Goal: Information Seeking & Learning: Learn about a topic

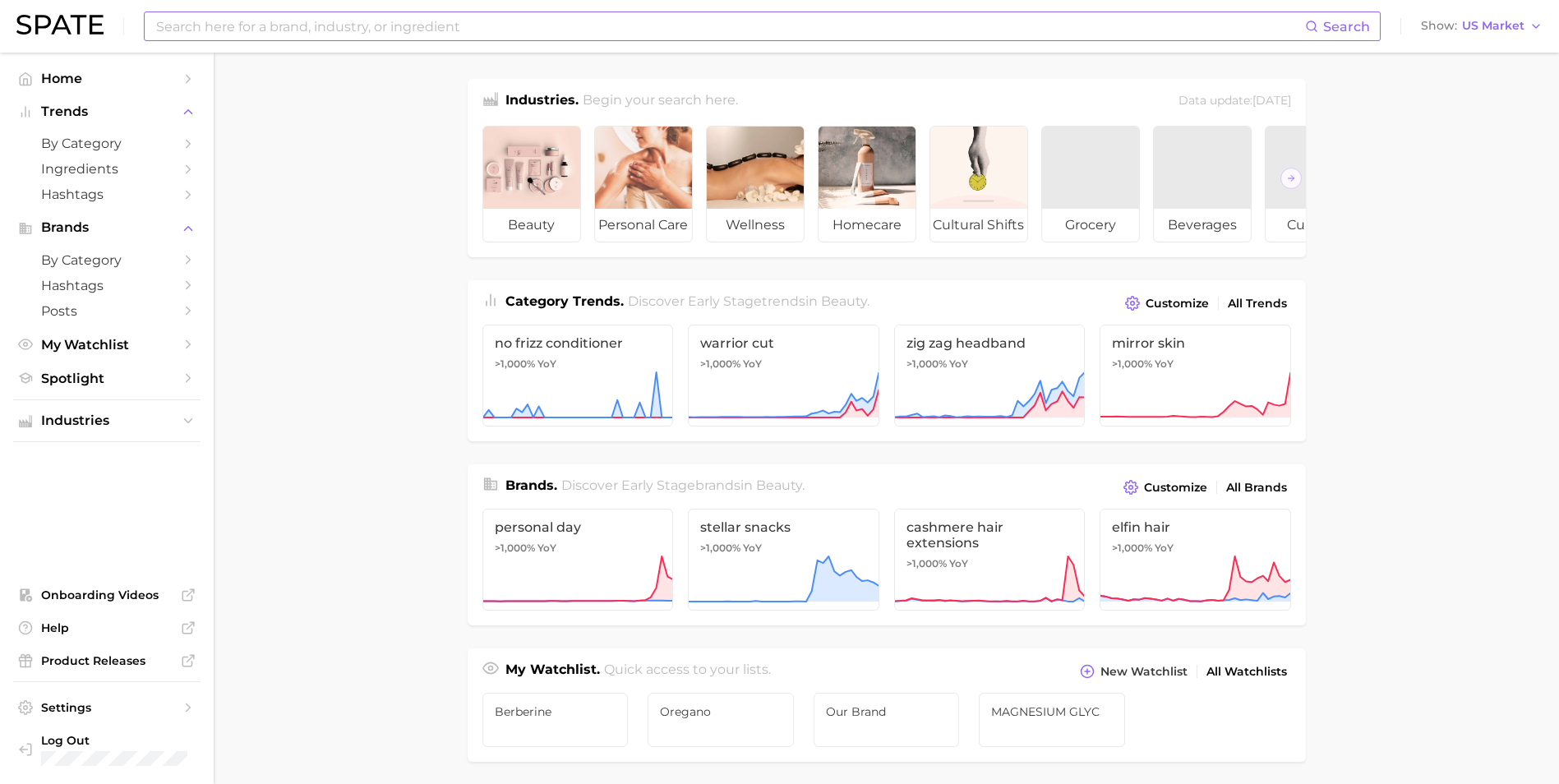
click at [380, 35] on input at bounding box center [730, 26] width 1151 height 28
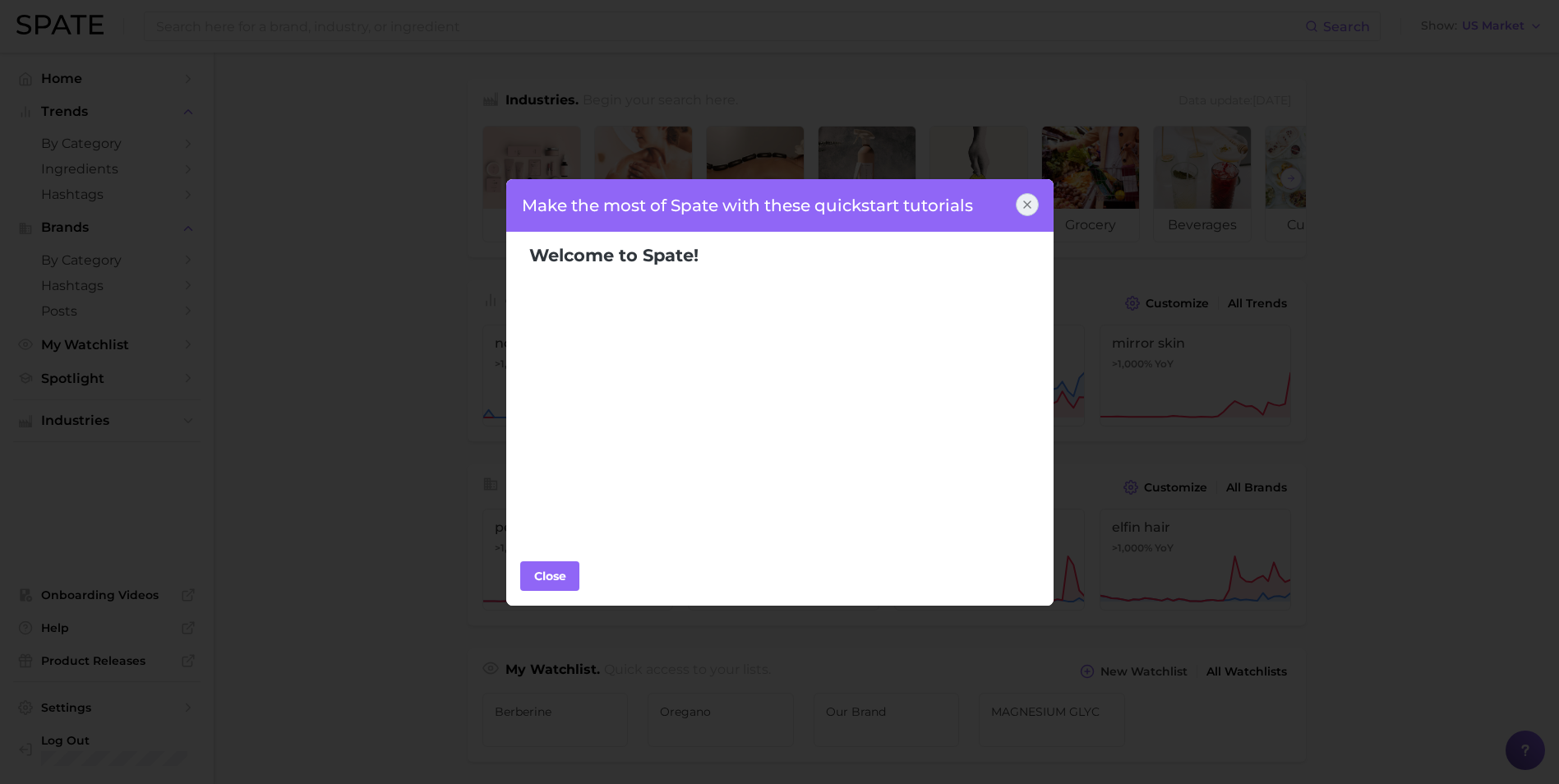
click at [1030, 205] on icon at bounding box center [1027, 205] width 13 height 13
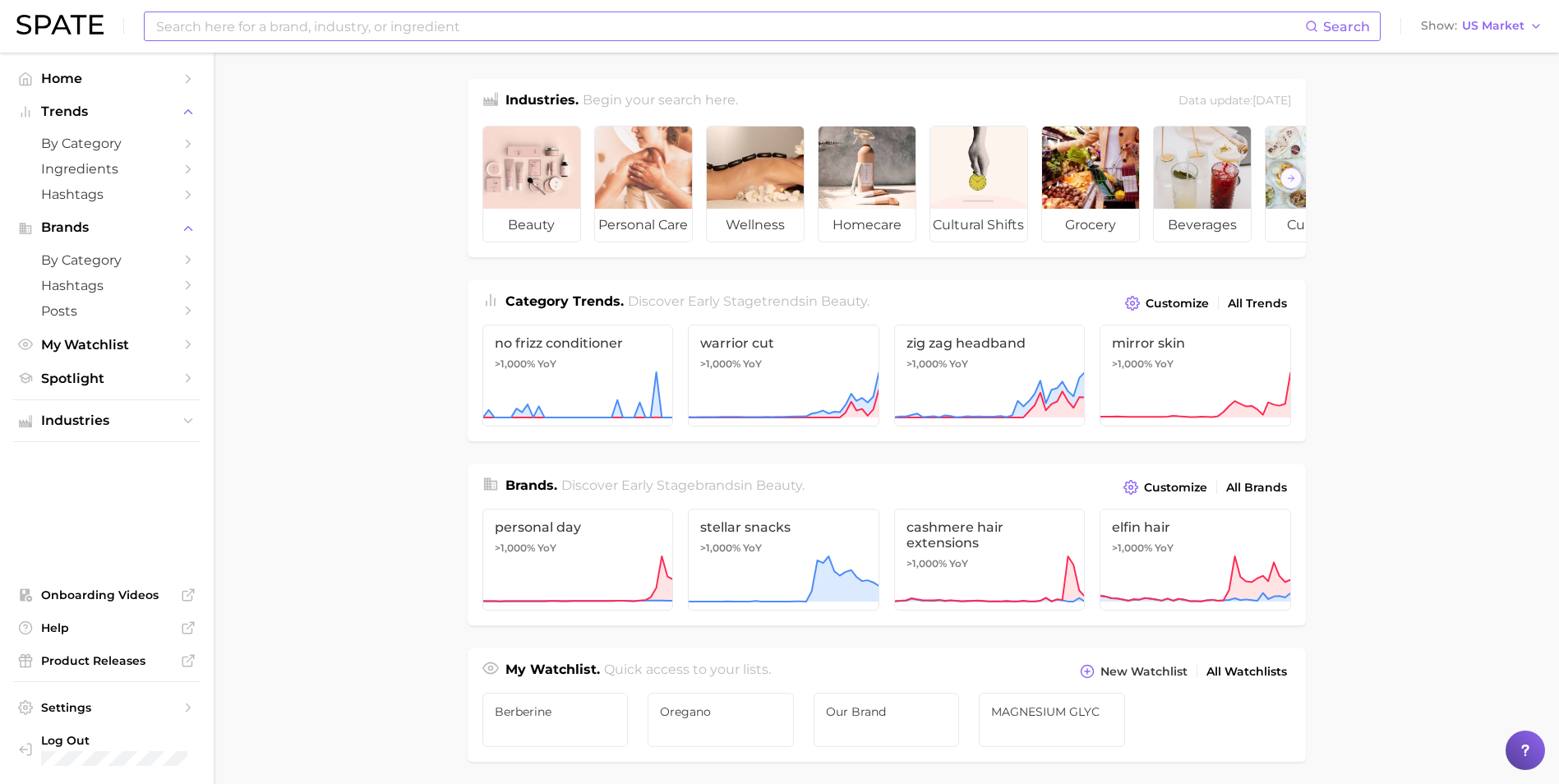
click at [457, 26] on input at bounding box center [730, 26] width 1151 height 28
type input "APPLE CIDER VINEGAR"
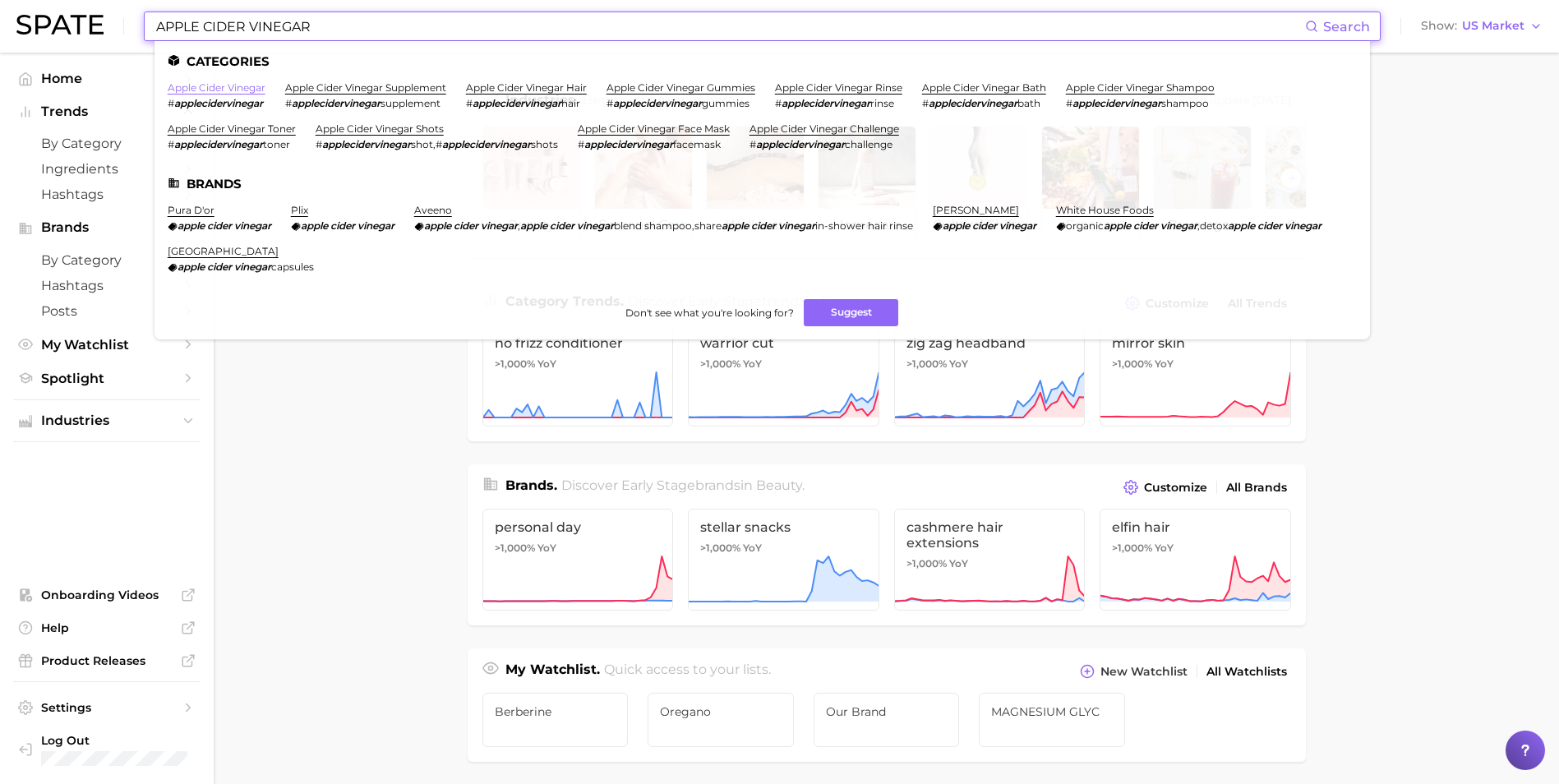
click at [251, 88] on link "apple cider vinegar" at bounding box center [216, 87] width 98 height 13
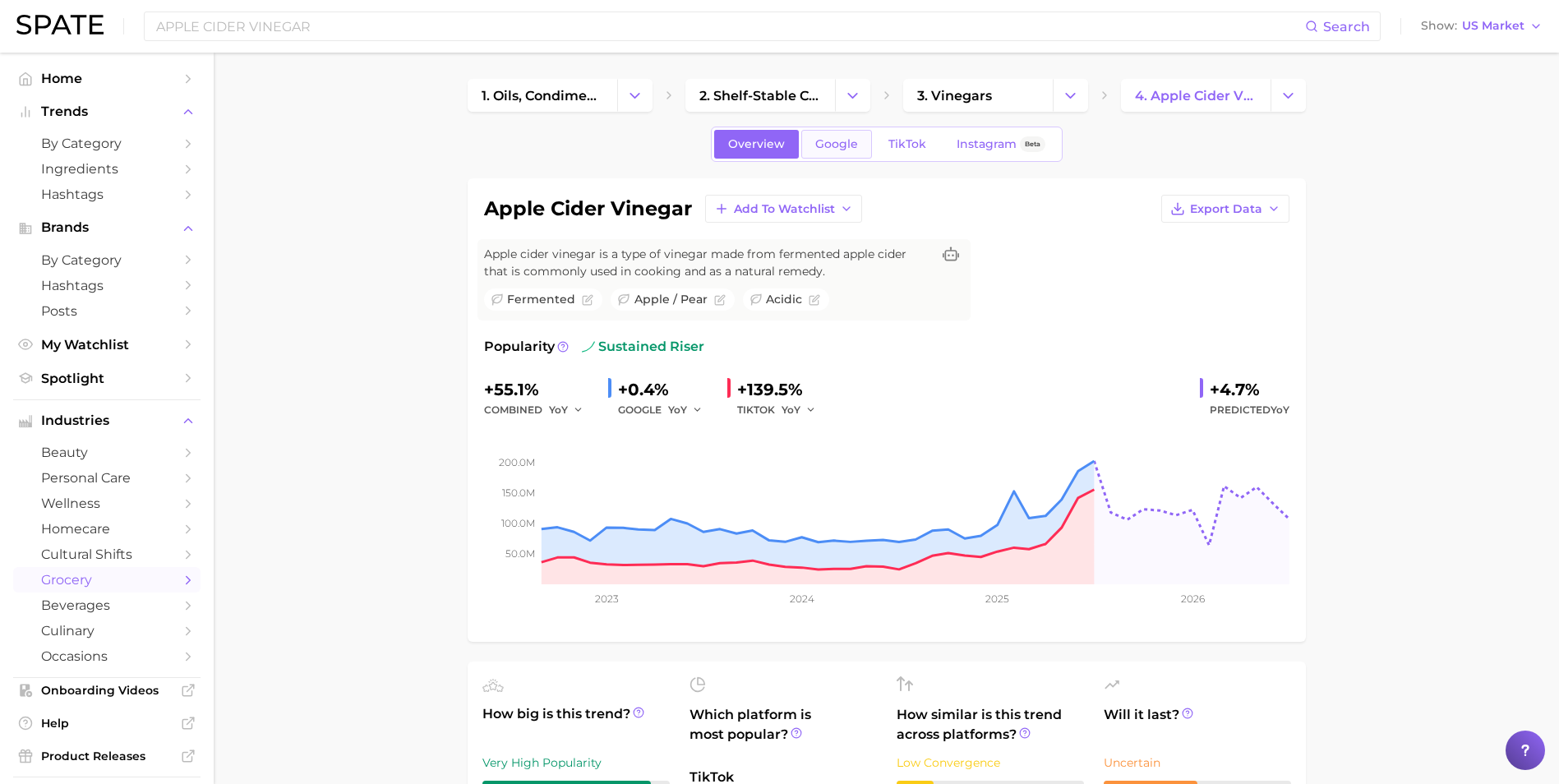
click at [834, 135] on link "Google" at bounding box center [836, 144] width 71 height 28
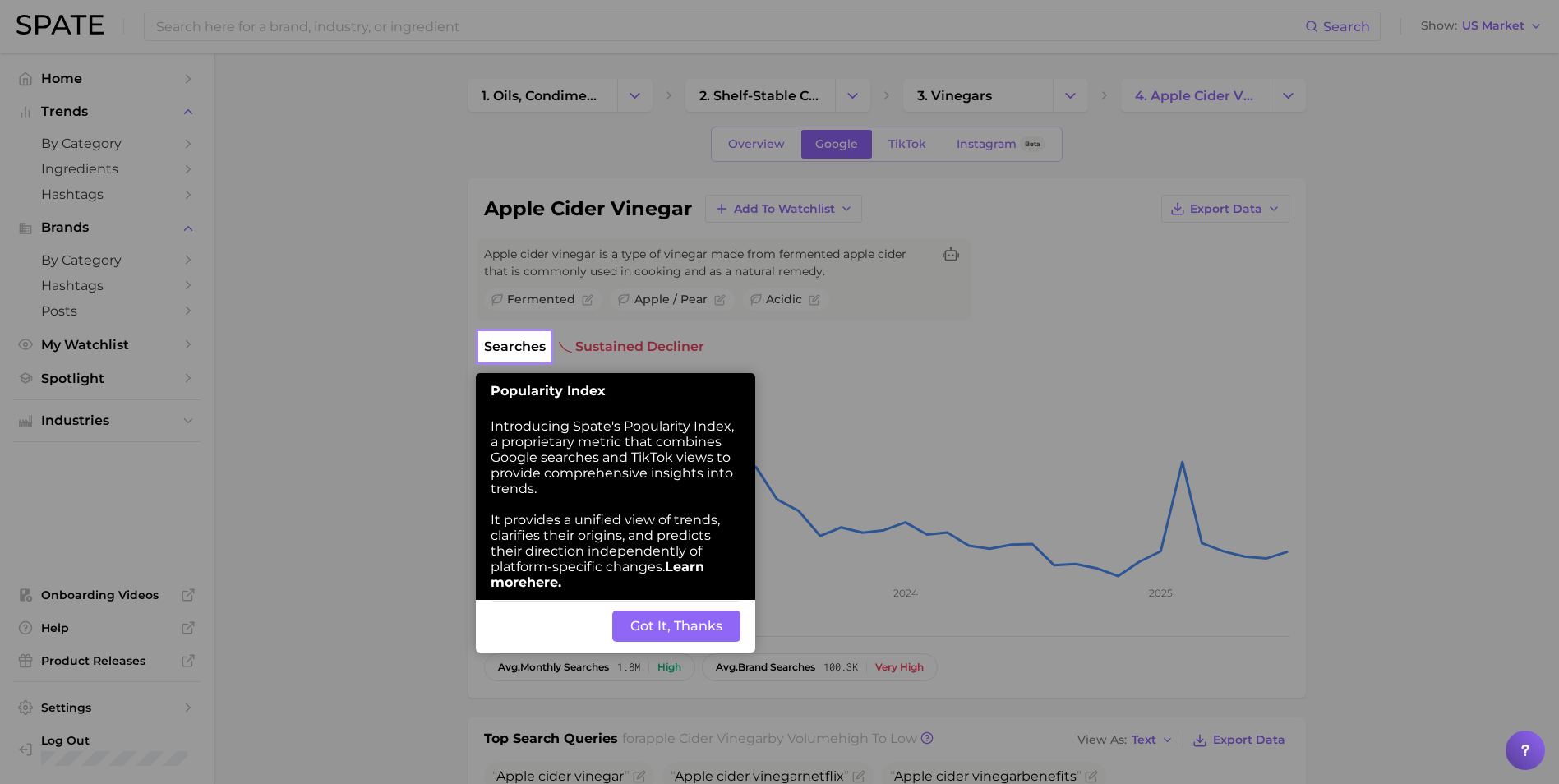
click at [693, 630] on button "Got It, Thanks" at bounding box center [676, 625] width 128 height 31
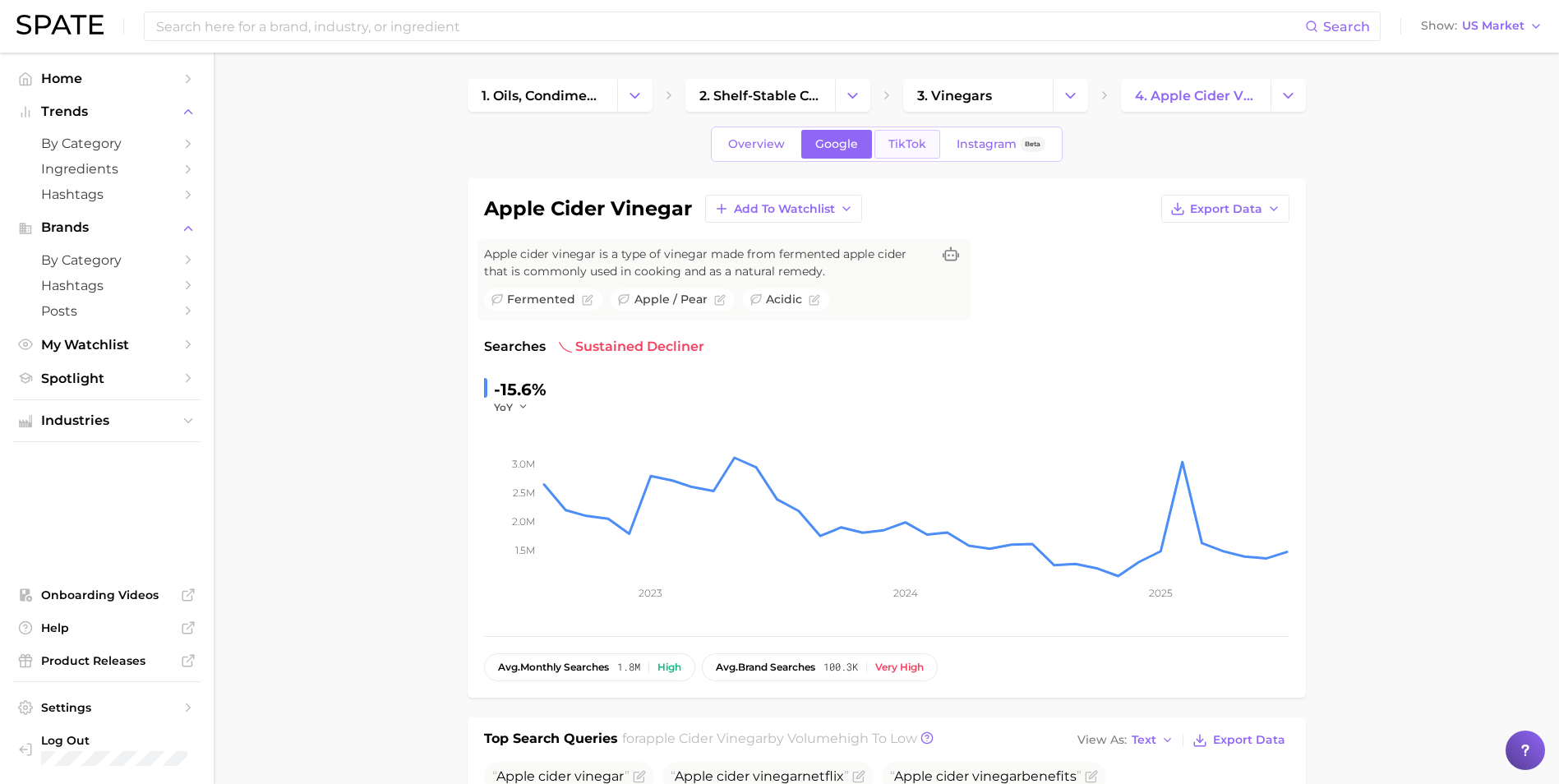
click at [914, 149] on span "TikTok" at bounding box center [907, 144] width 38 height 14
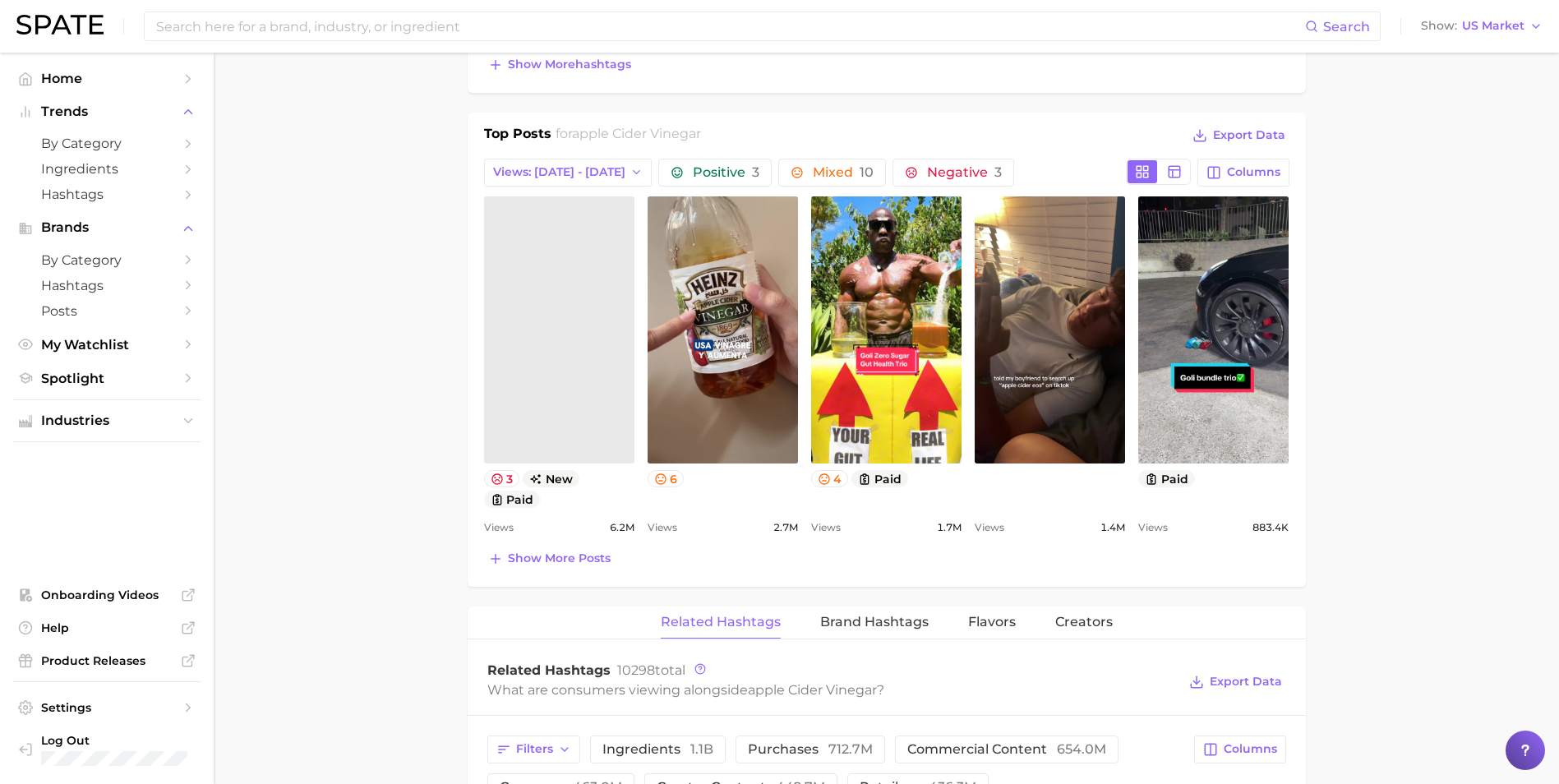
scroll to position [1068, 0]
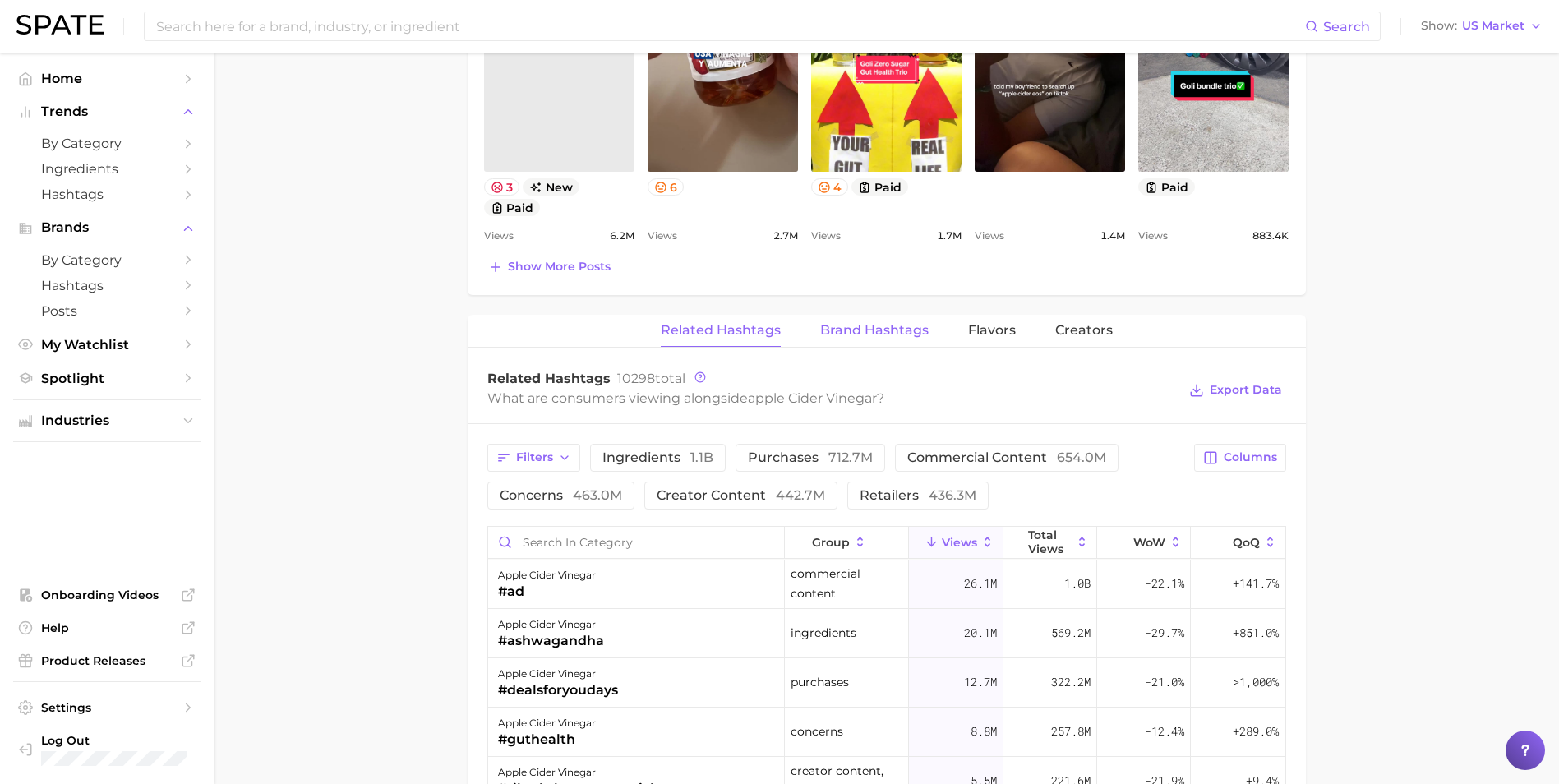
click at [879, 326] on span "Brand Hashtags" at bounding box center [874, 331] width 109 height 15
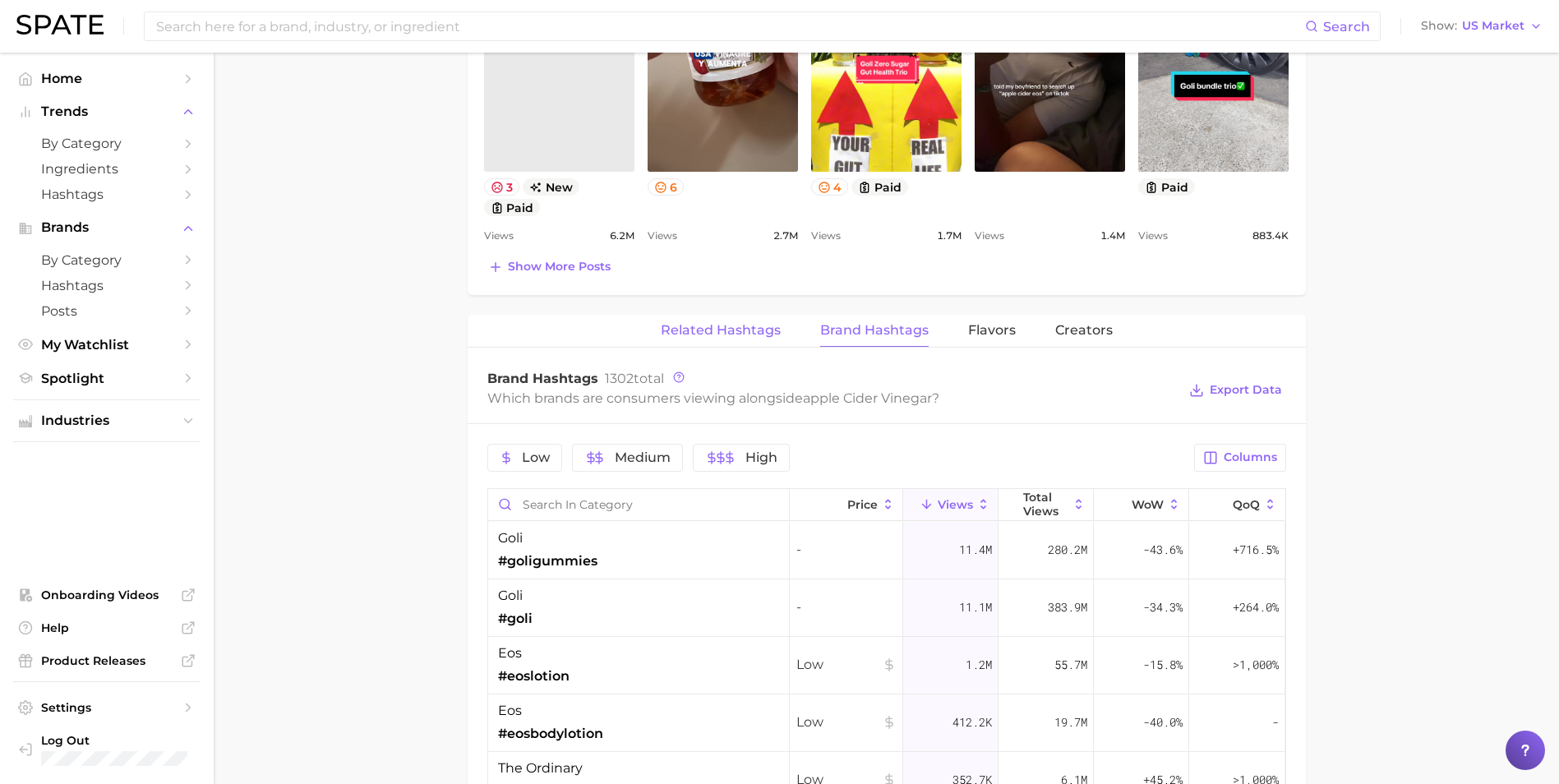
click at [715, 333] on span "Related Hashtags" at bounding box center [721, 331] width 120 height 15
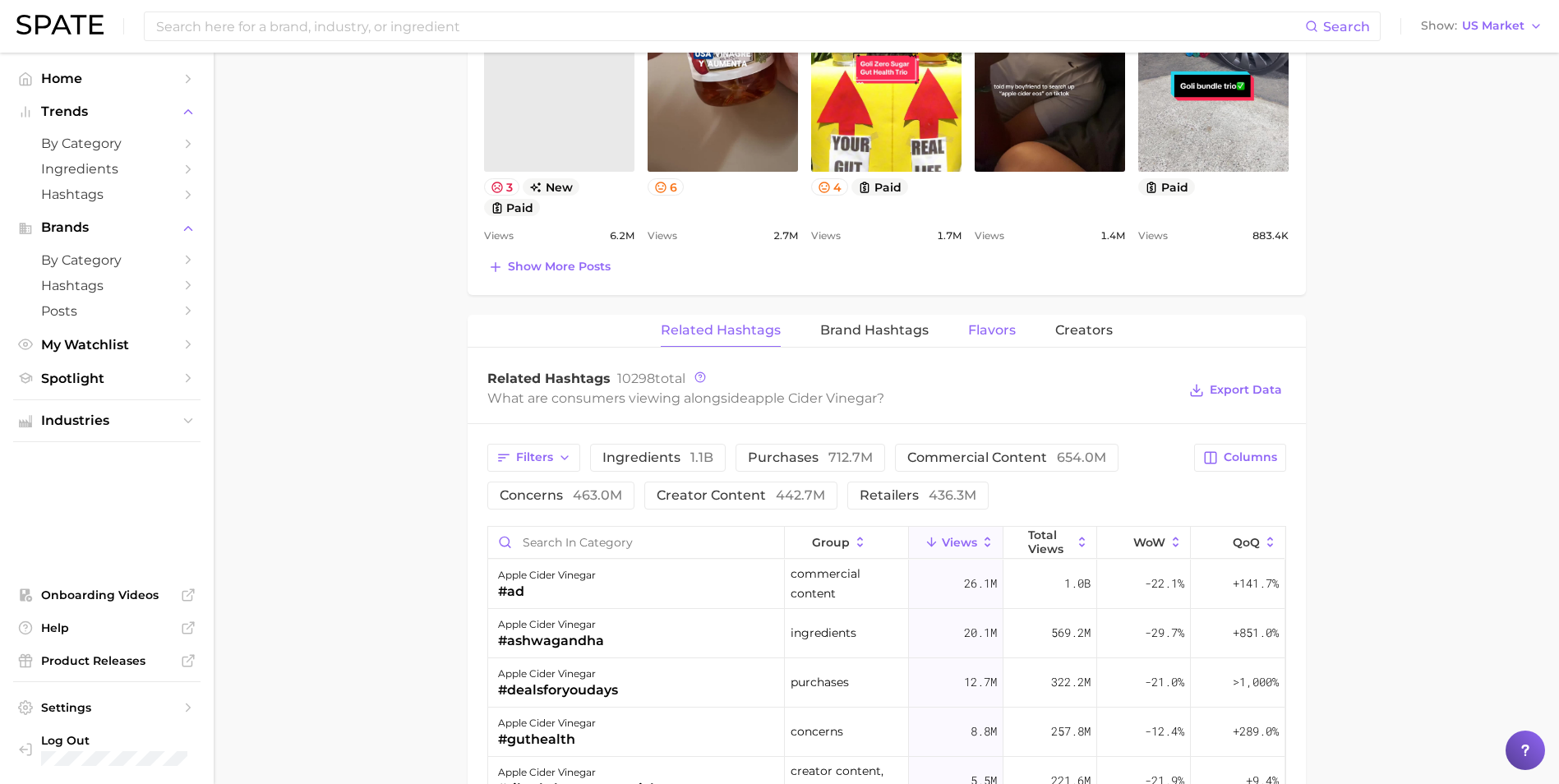
click at [995, 332] on span "Flavors" at bounding box center [991, 331] width 48 height 15
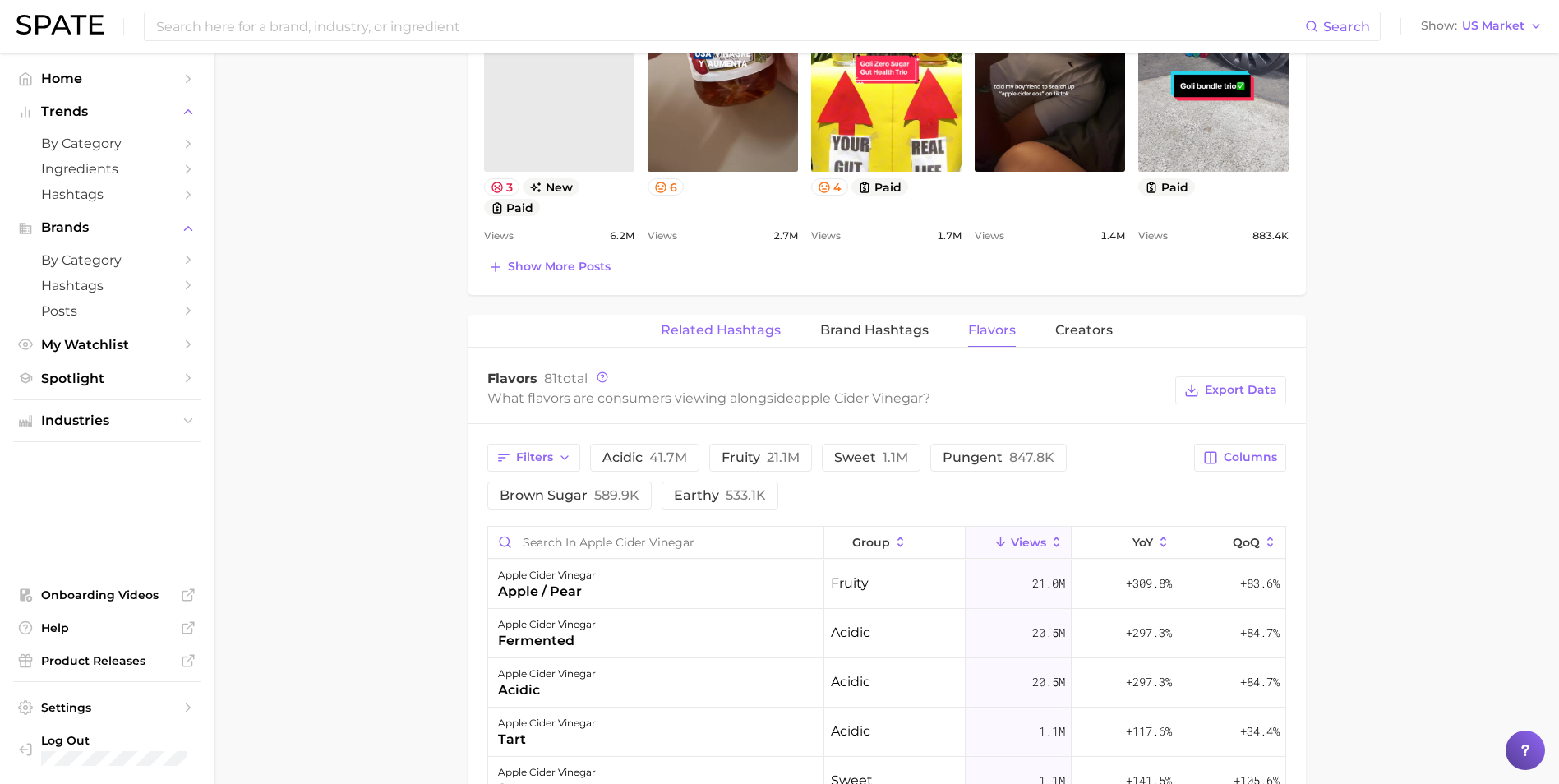
click at [721, 332] on span "Related Hashtags" at bounding box center [721, 331] width 120 height 15
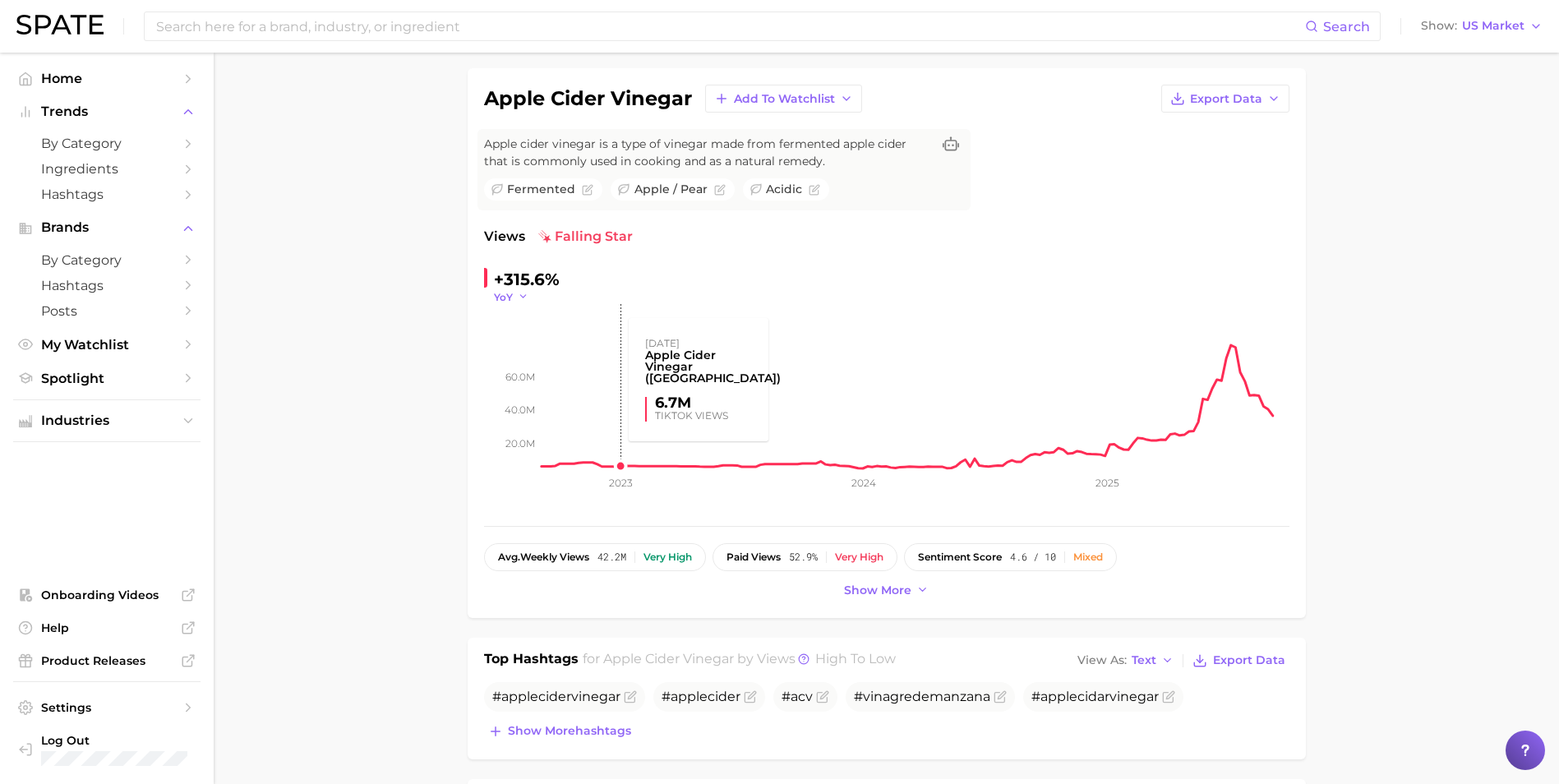
scroll to position [0, 0]
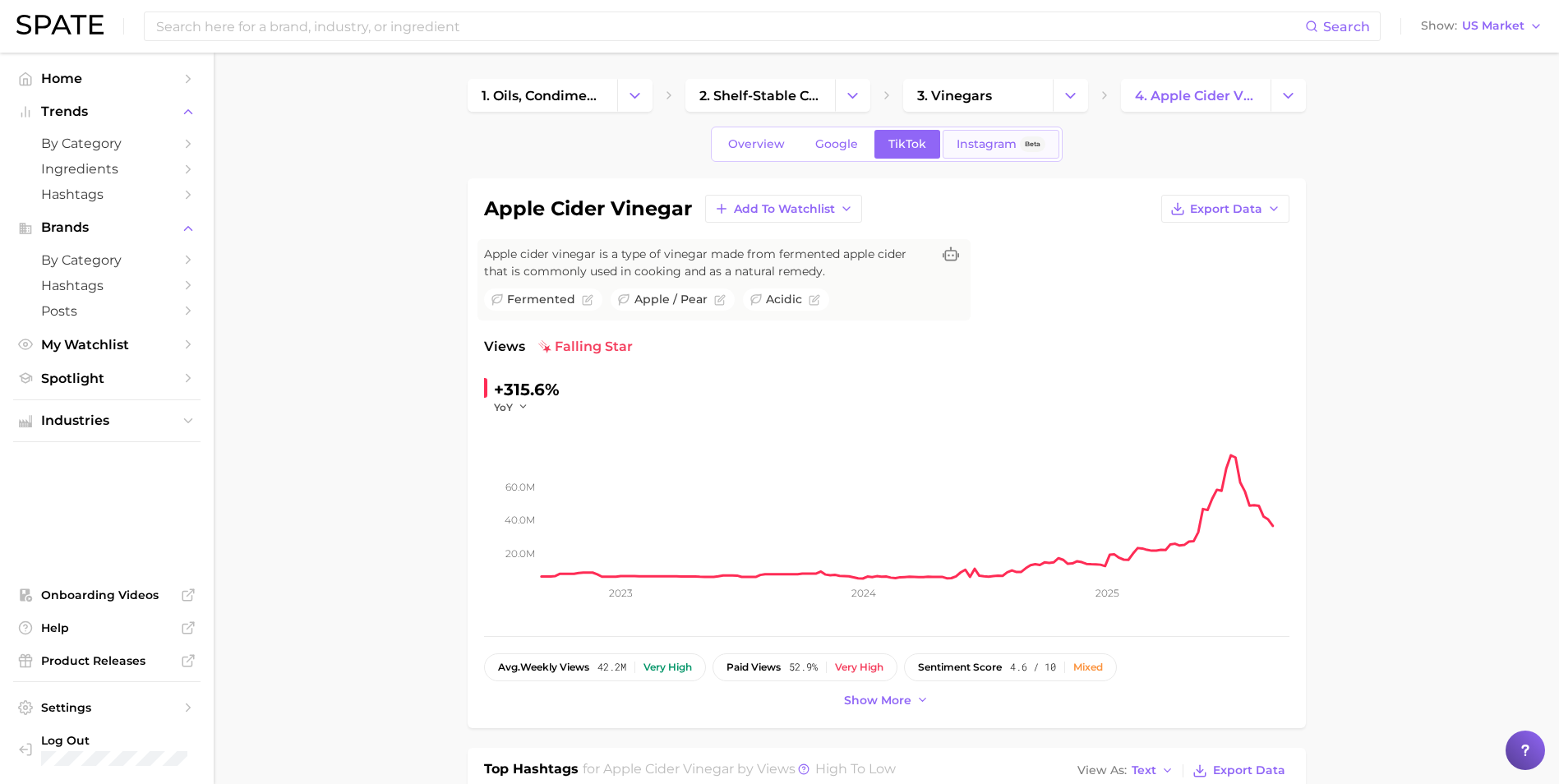
click at [982, 149] on span "Instagram" at bounding box center [986, 144] width 60 height 14
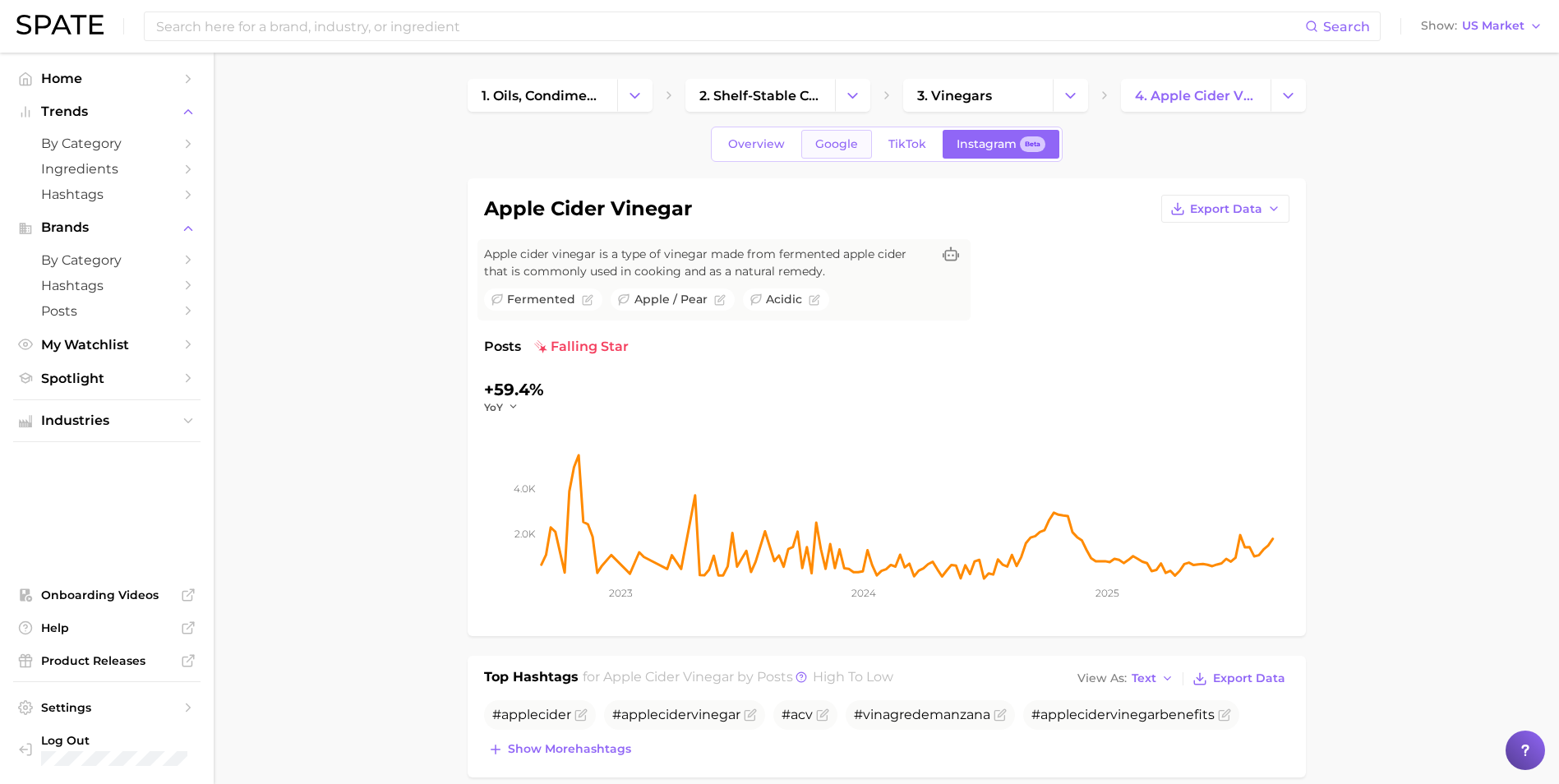
click at [829, 138] on span "Google" at bounding box center [836, 144] width 43 height 14
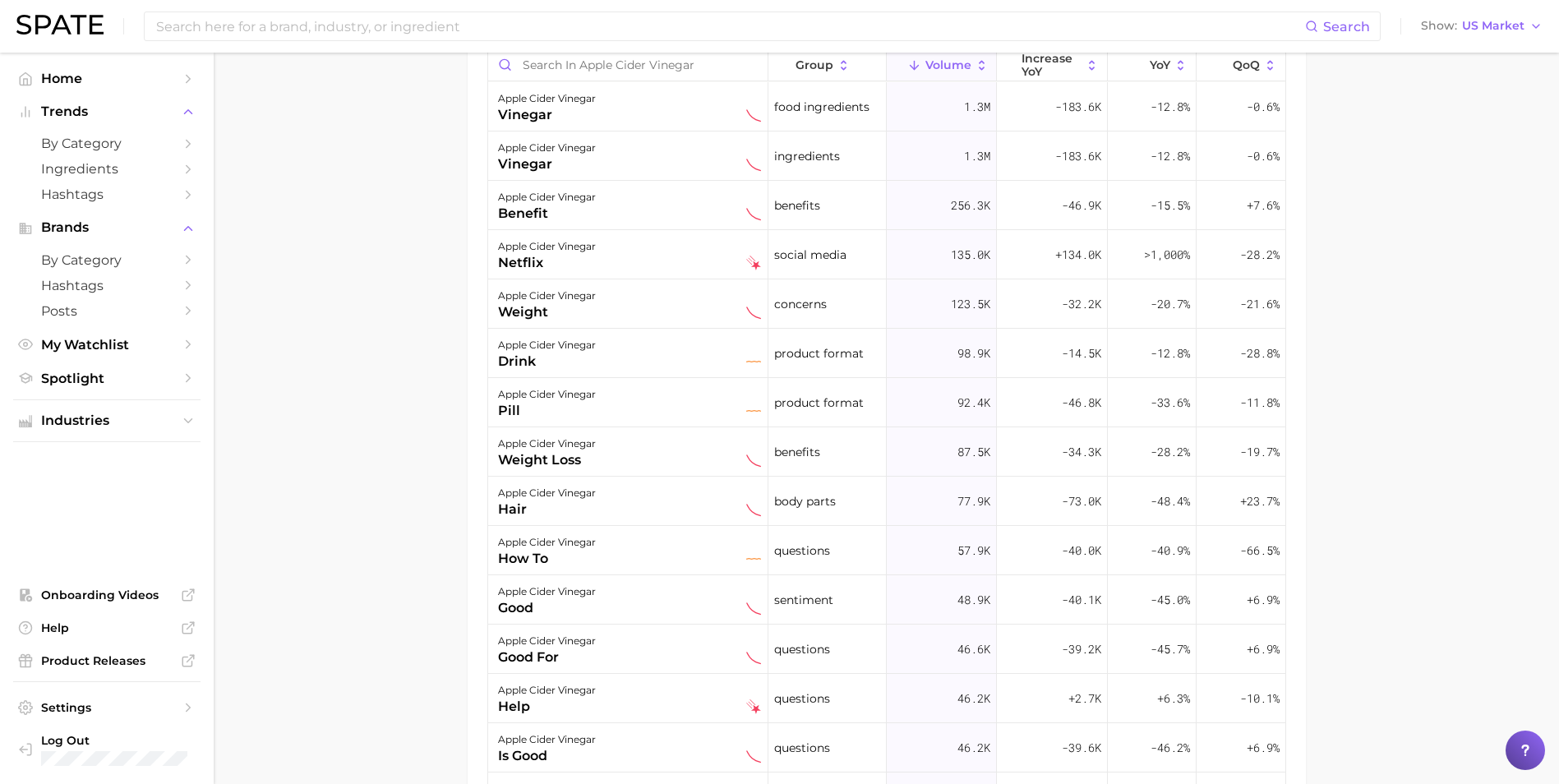
scroll to position [880, 0]
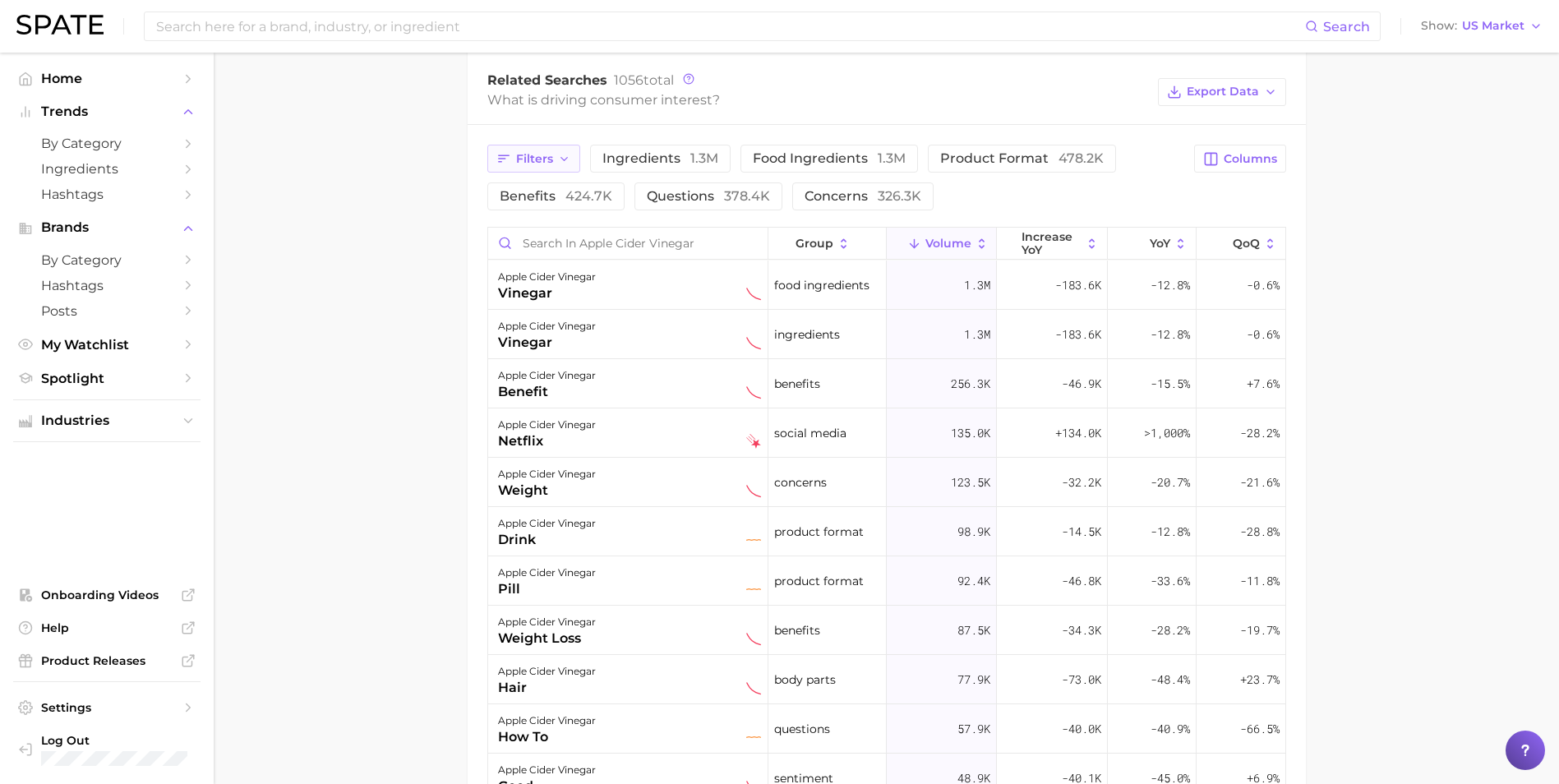
click at [534, 149] on button "Filters" at bounding box center [533, 158] width 93 height 28
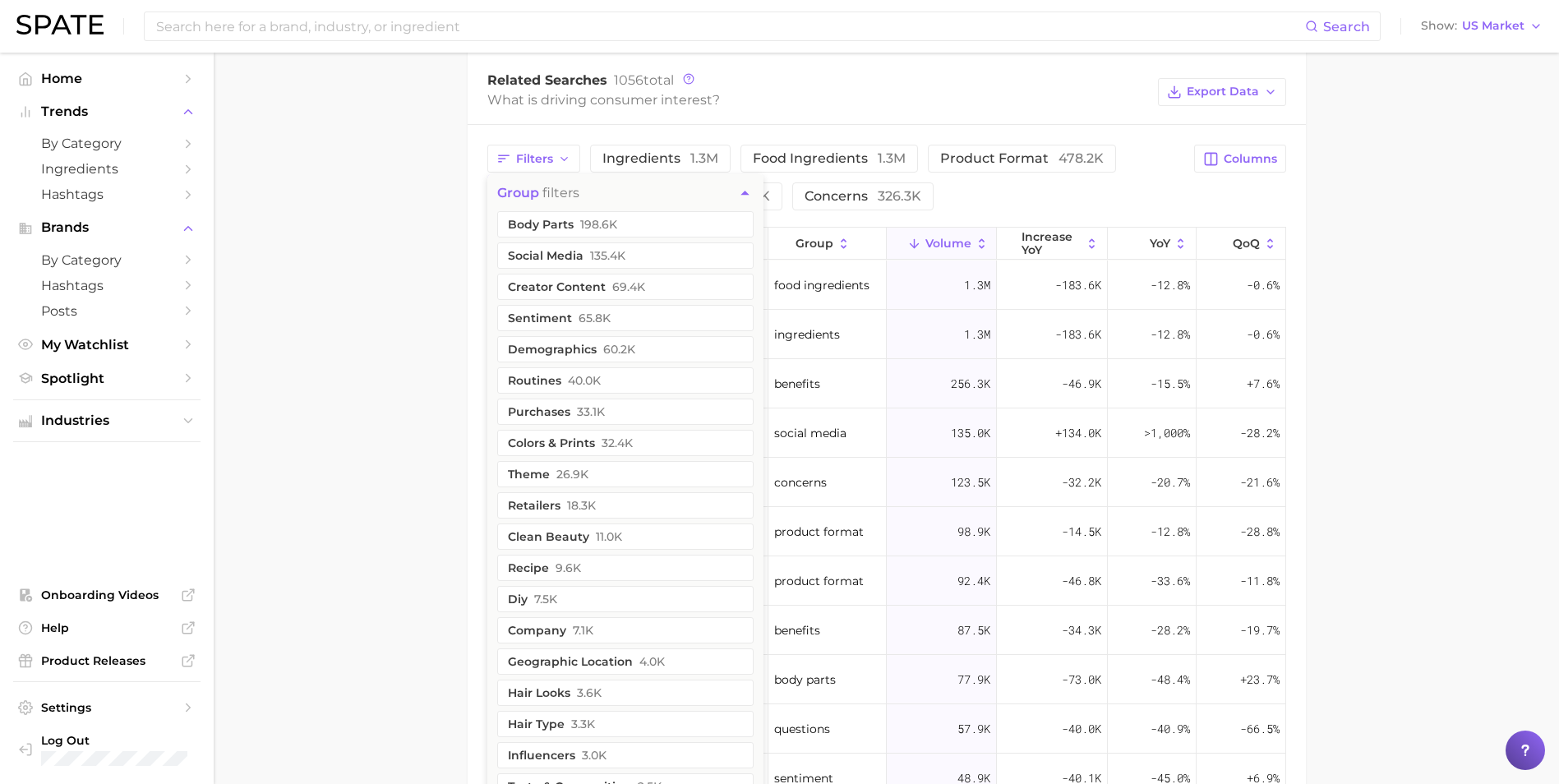
click at [368, 169] on main "1. oils, condiments & sauces 2. shelf-stable condiments 3. vinegars 4. apple ci…" at bounding box center [886, 142] width 1345 height 1940
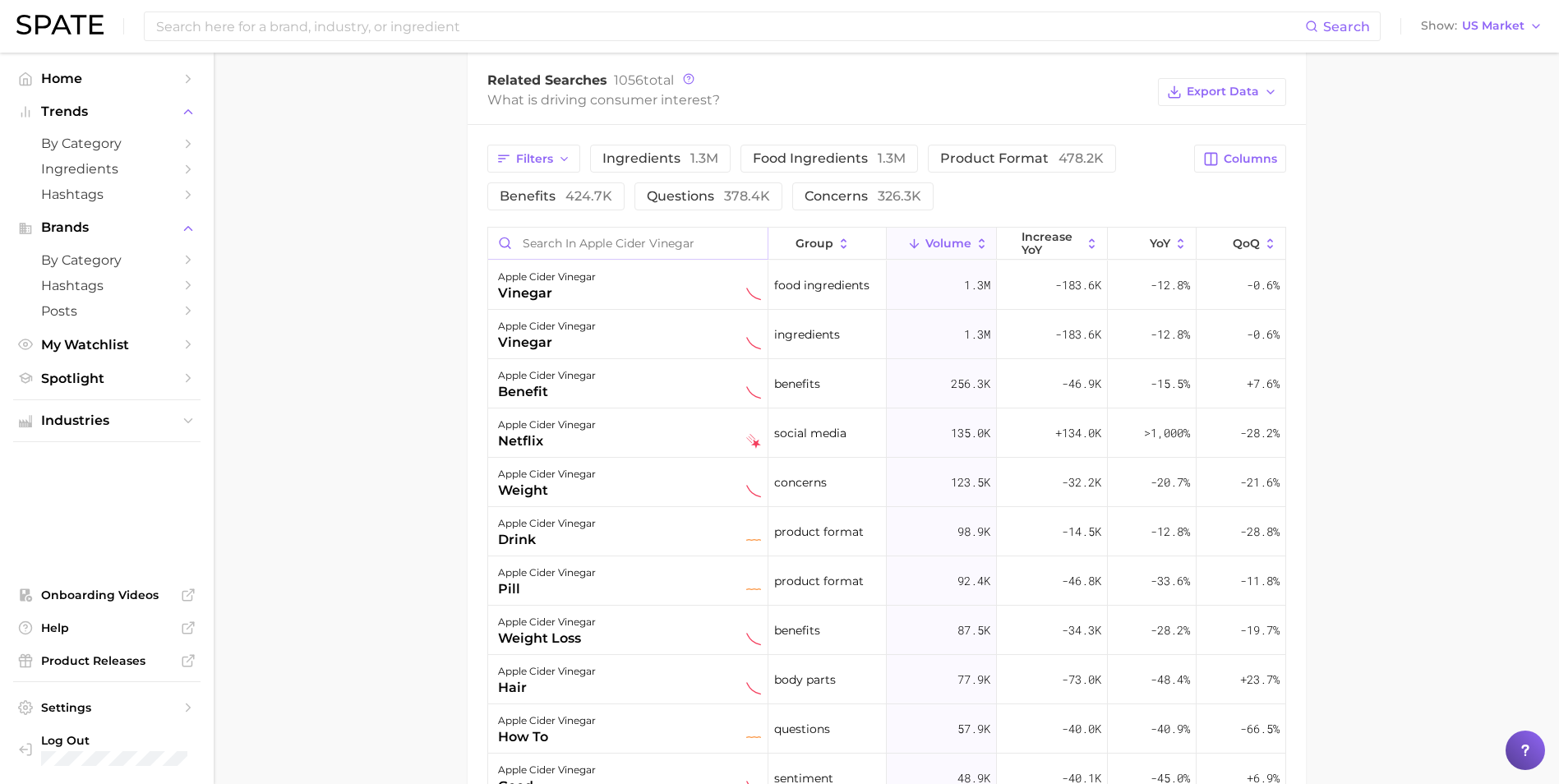
click at [640, 234] on input "Search in apple cider vinegar" at bounding box center [627, 243] width 280 height 31
click at [374, 271] on main "1. oils, condiments & sauces 2. shelf-stable condiments 3. vinegars 4. apple ci…" at bounding box center [886, 142] width 1345 height 1940
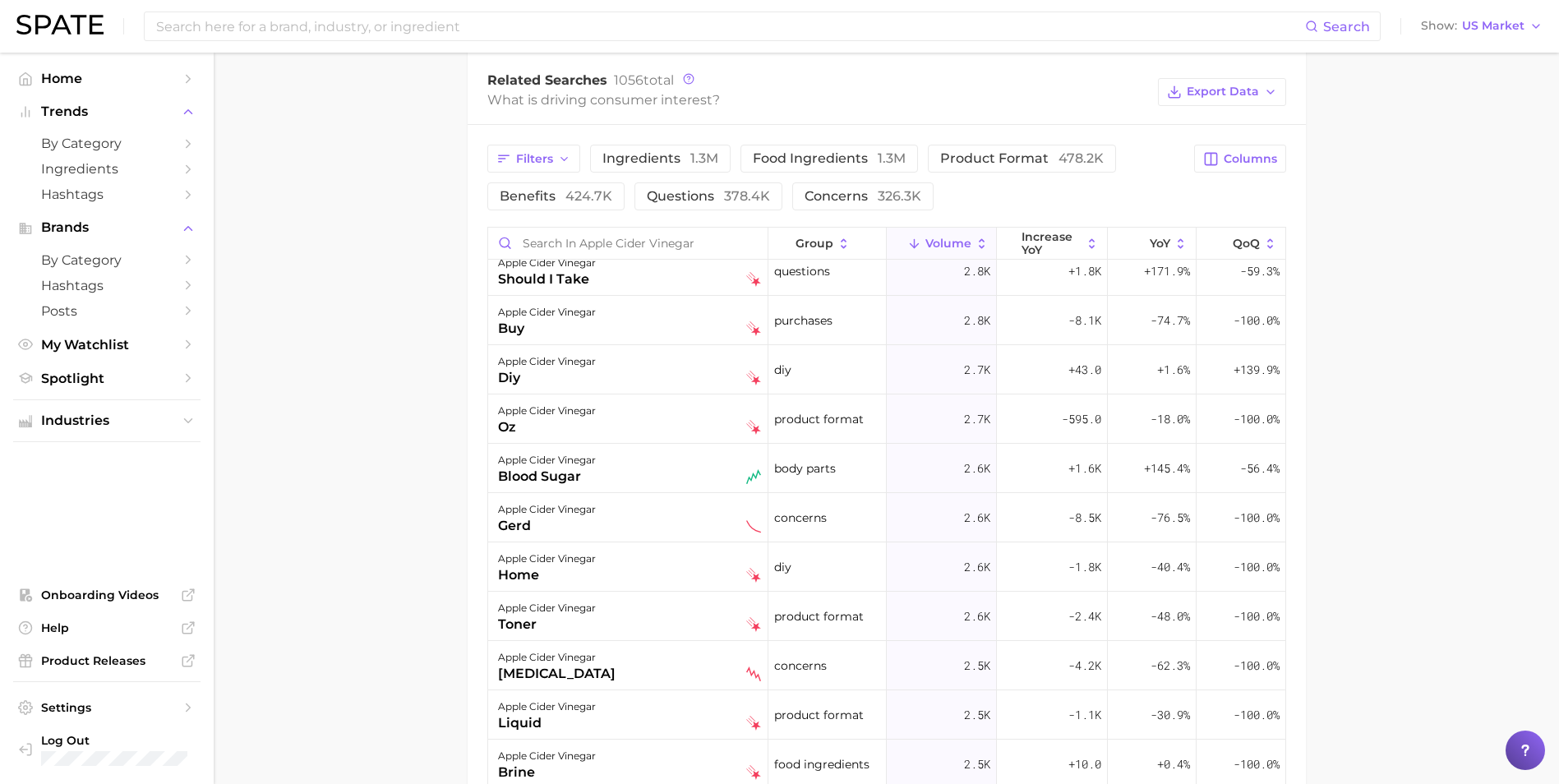
scroll to position [6901, 0]
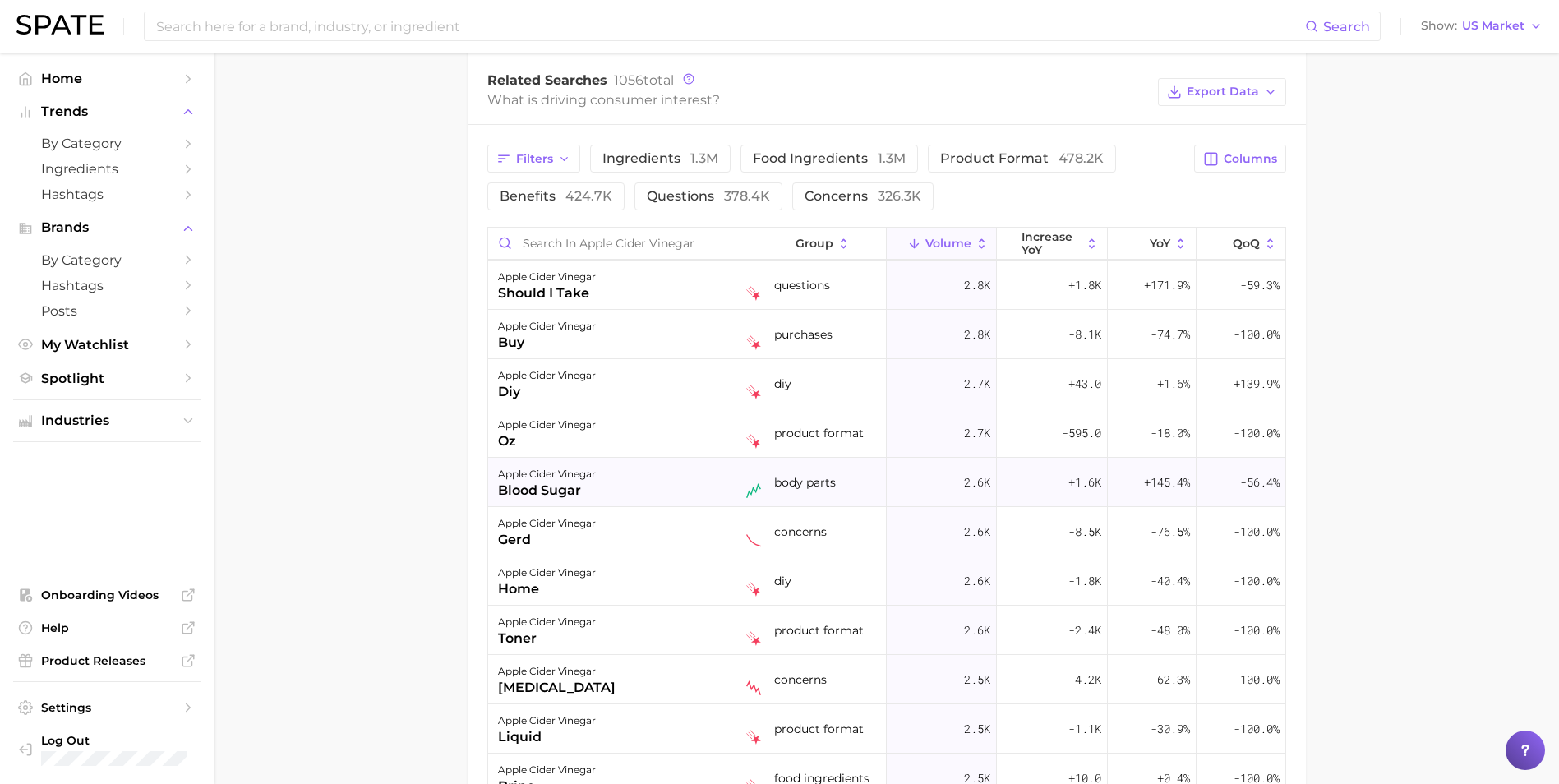
click at [600, 481] on div "apple cider vinegar blood sugar" at bounding box center [629, 482] width 263 height 36
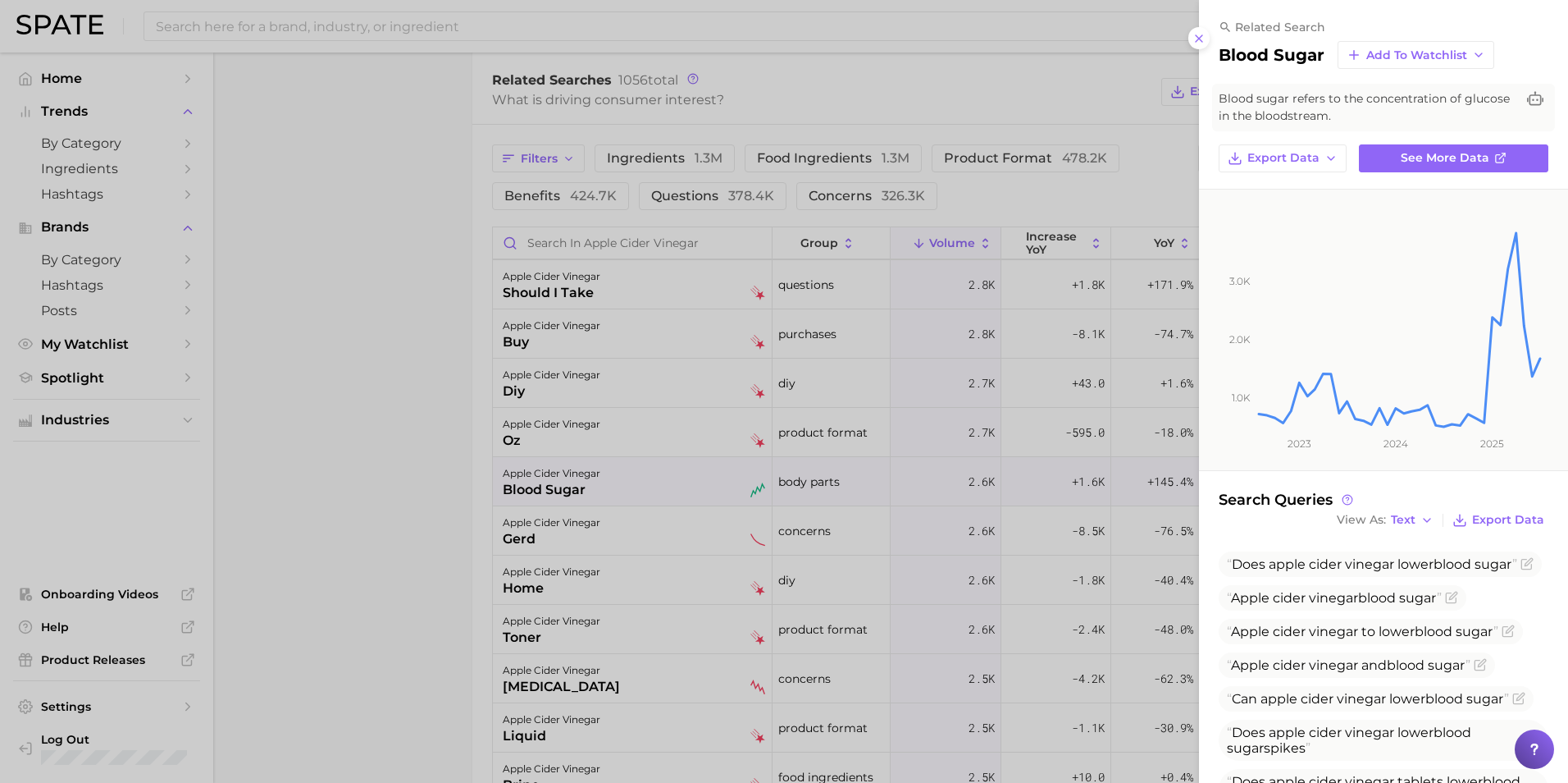
click at [379, 429] on div at bounding box center [784, 391] width 1568 height 783
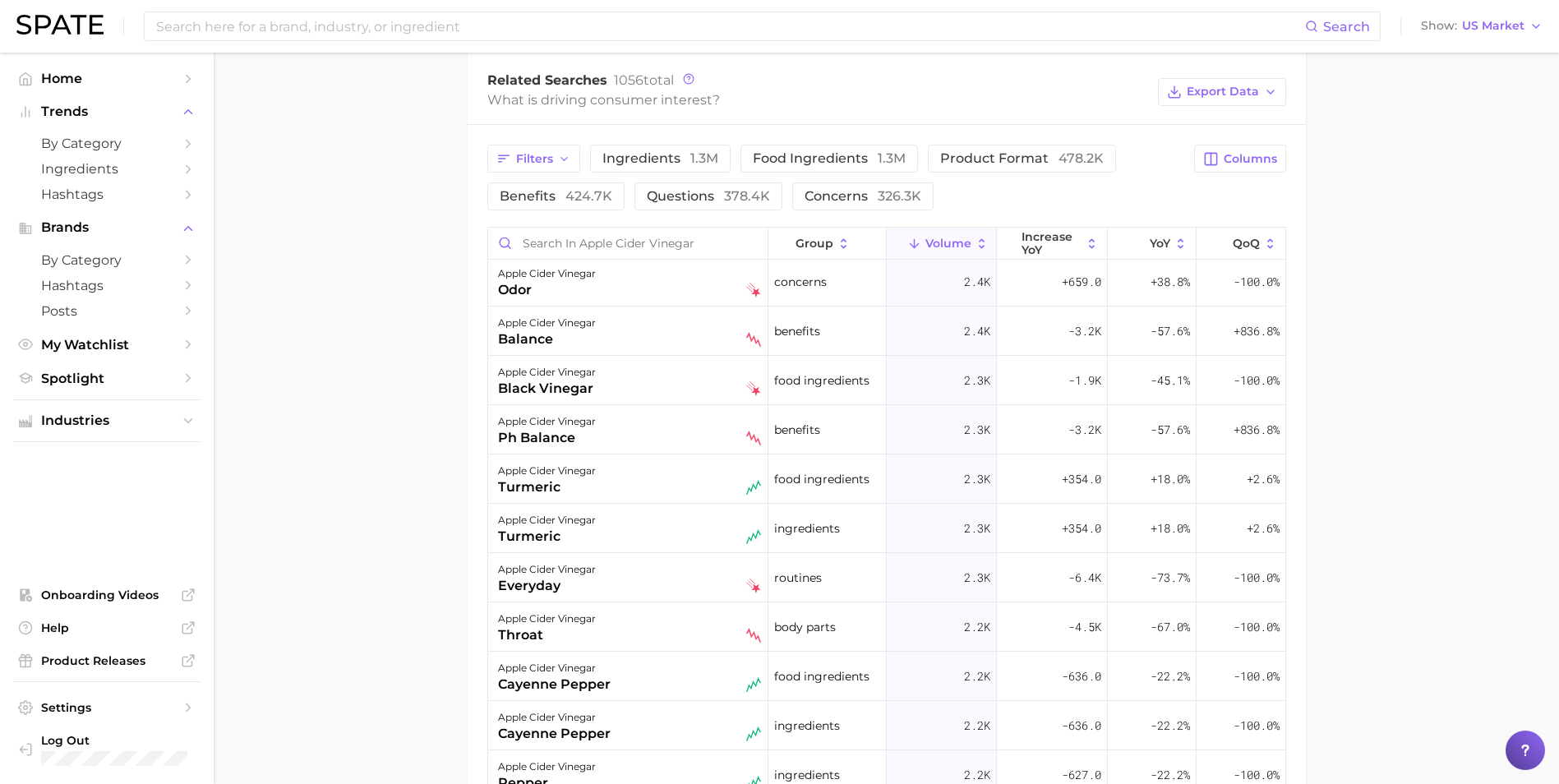
scroll to position [7969, 0]
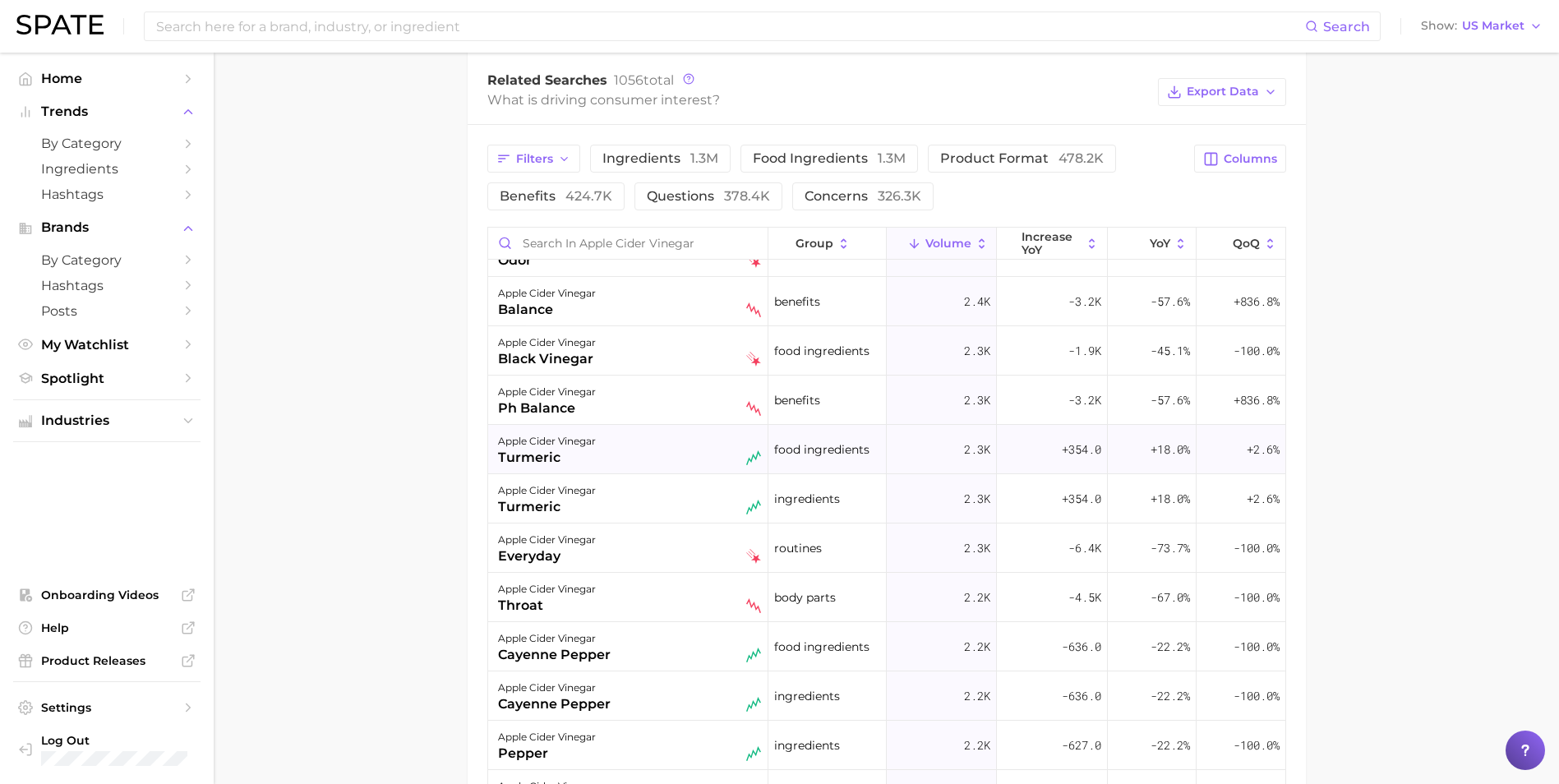
click at [648, 439] on div "apple cider vinegar turmeric" at bounding box center [629, 449] width 263 height 36
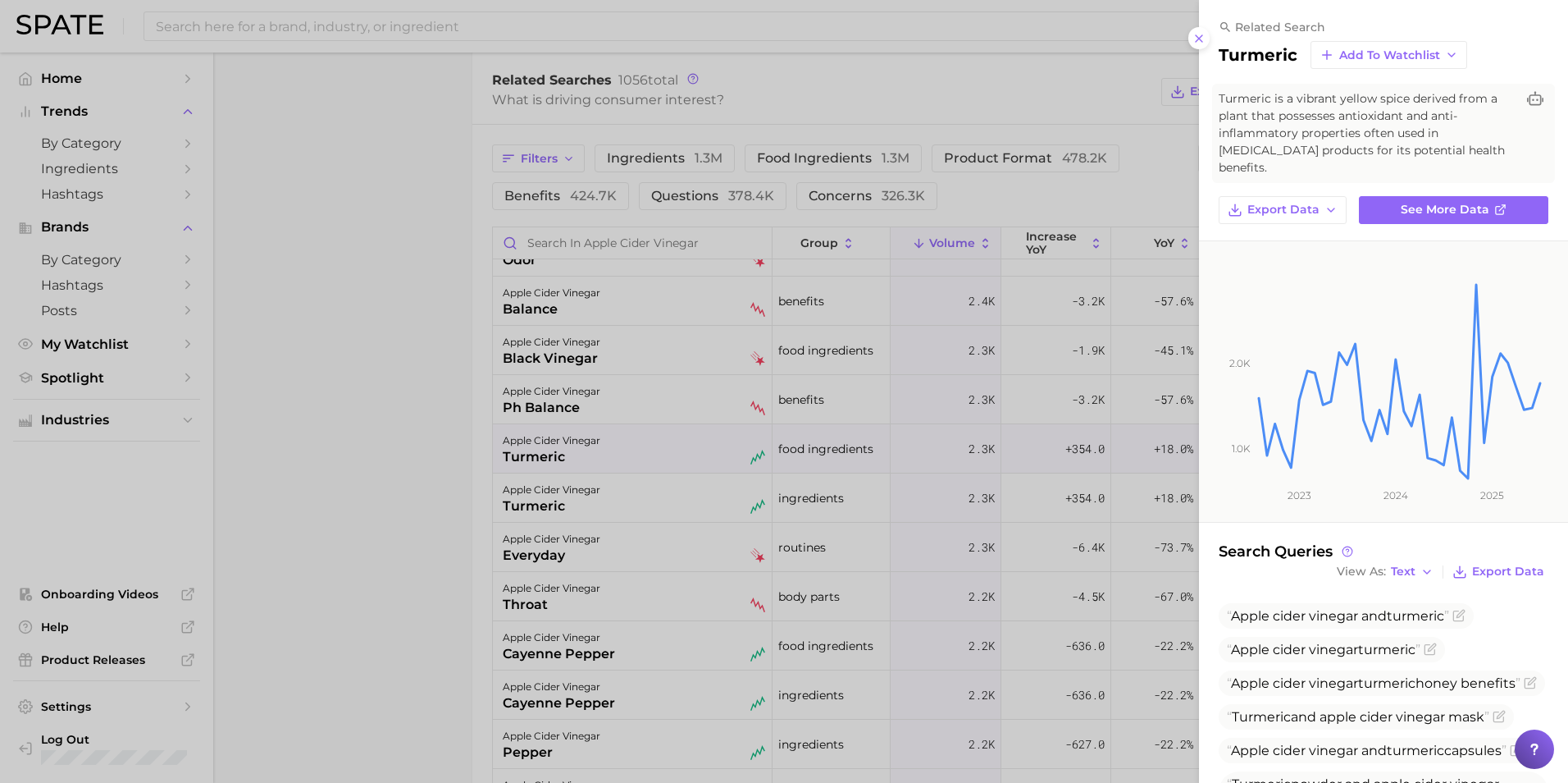
click at [244, 499] on div at bounding box center [784, 391] width 1568 height 783
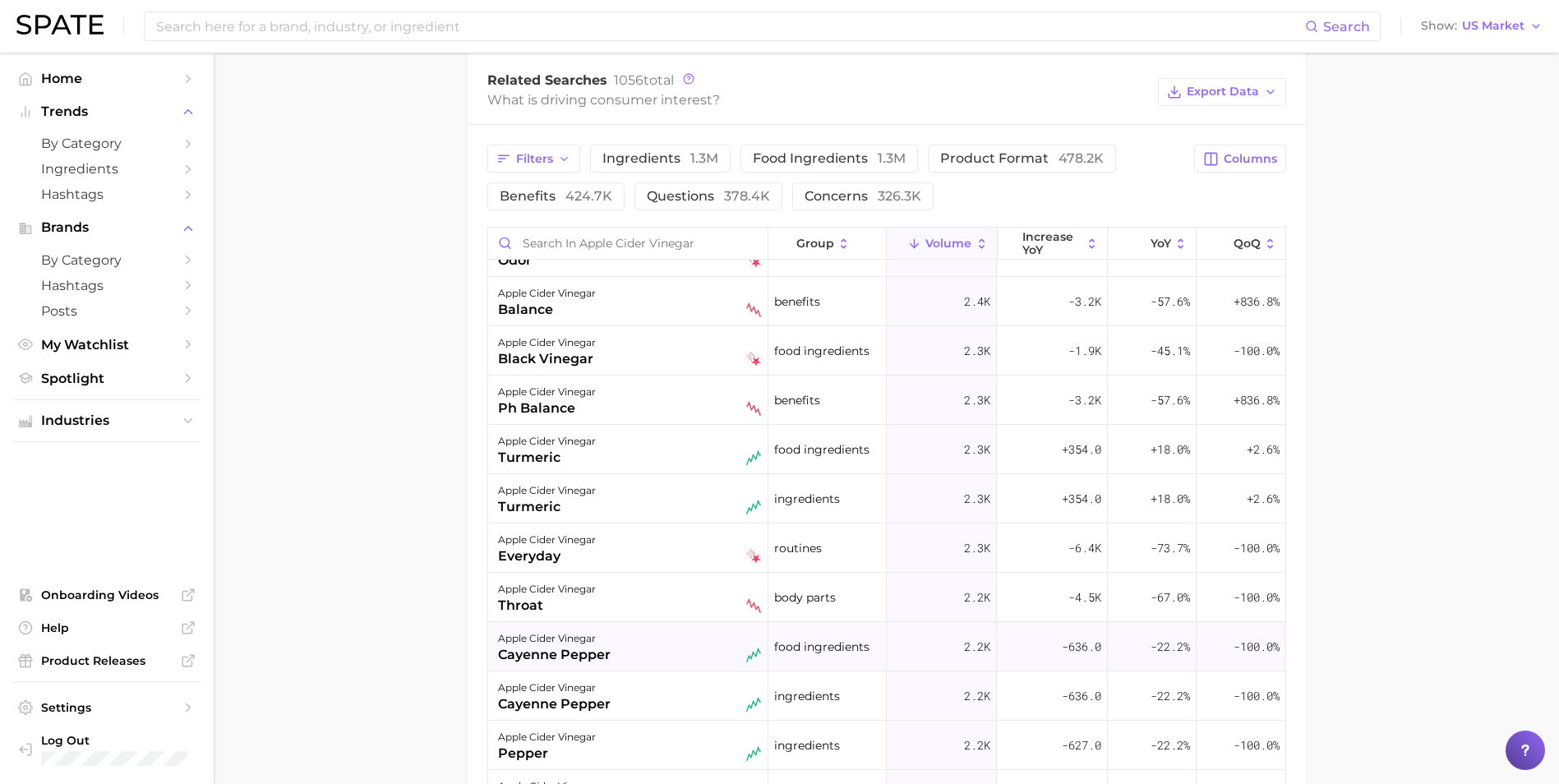
click at [633, 655] on div "apple cider vinegar cayenne pepper" at bounding box center [629, 646] width 263 height 36
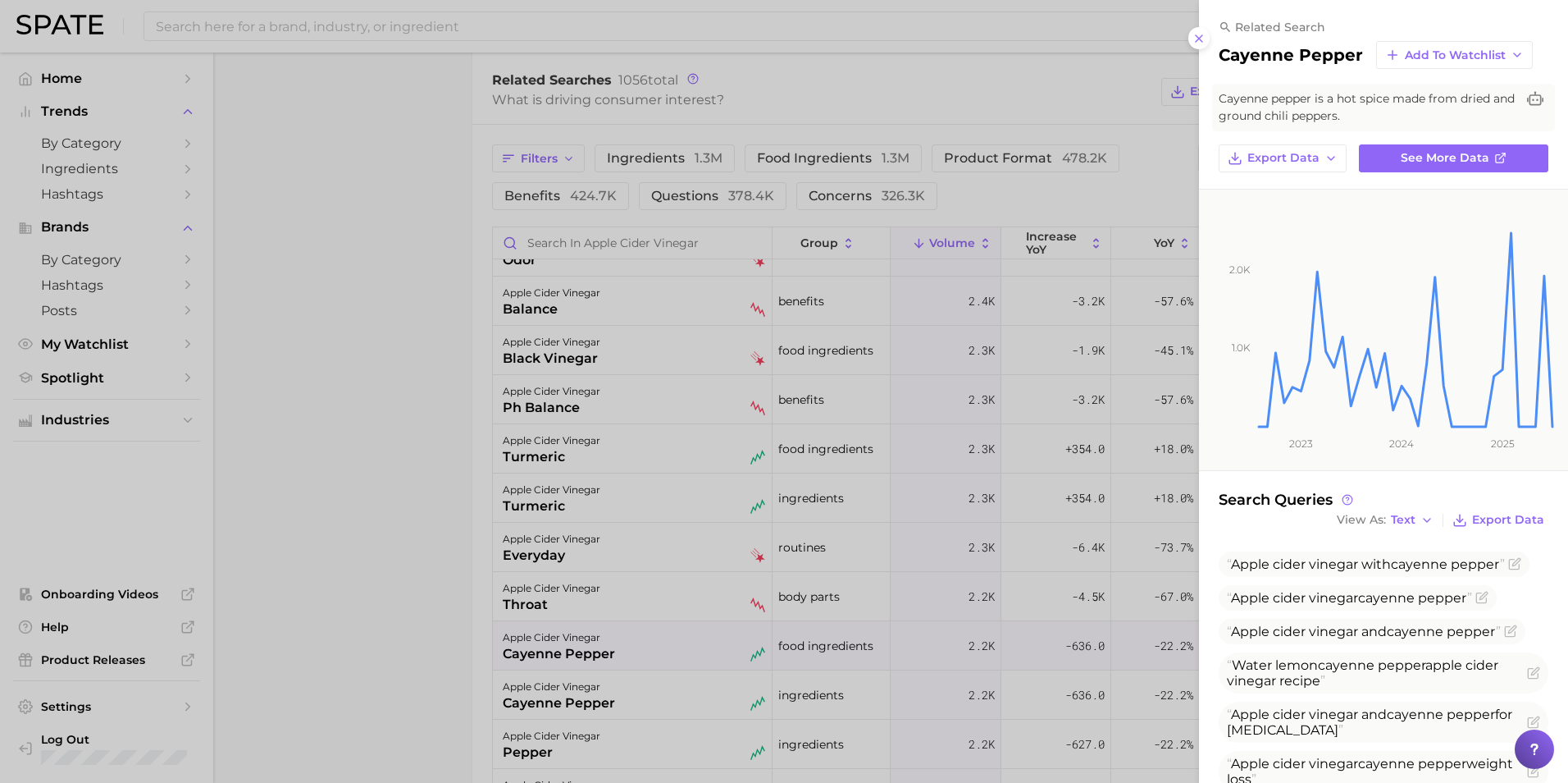
click at [411, 547] on div at bounding box center [784, 391] width 1568 height 783
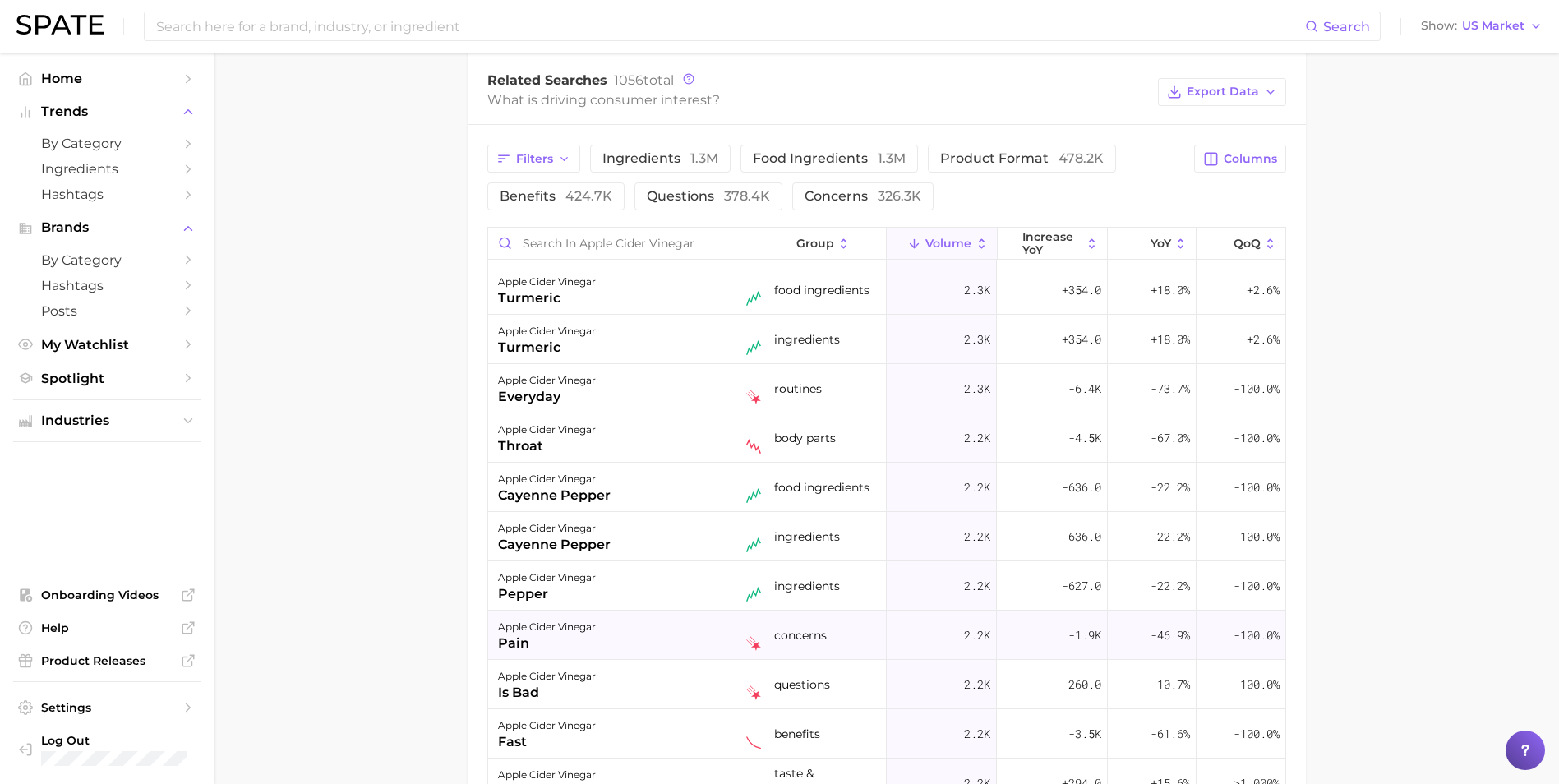
scroll to position [8133, 0]
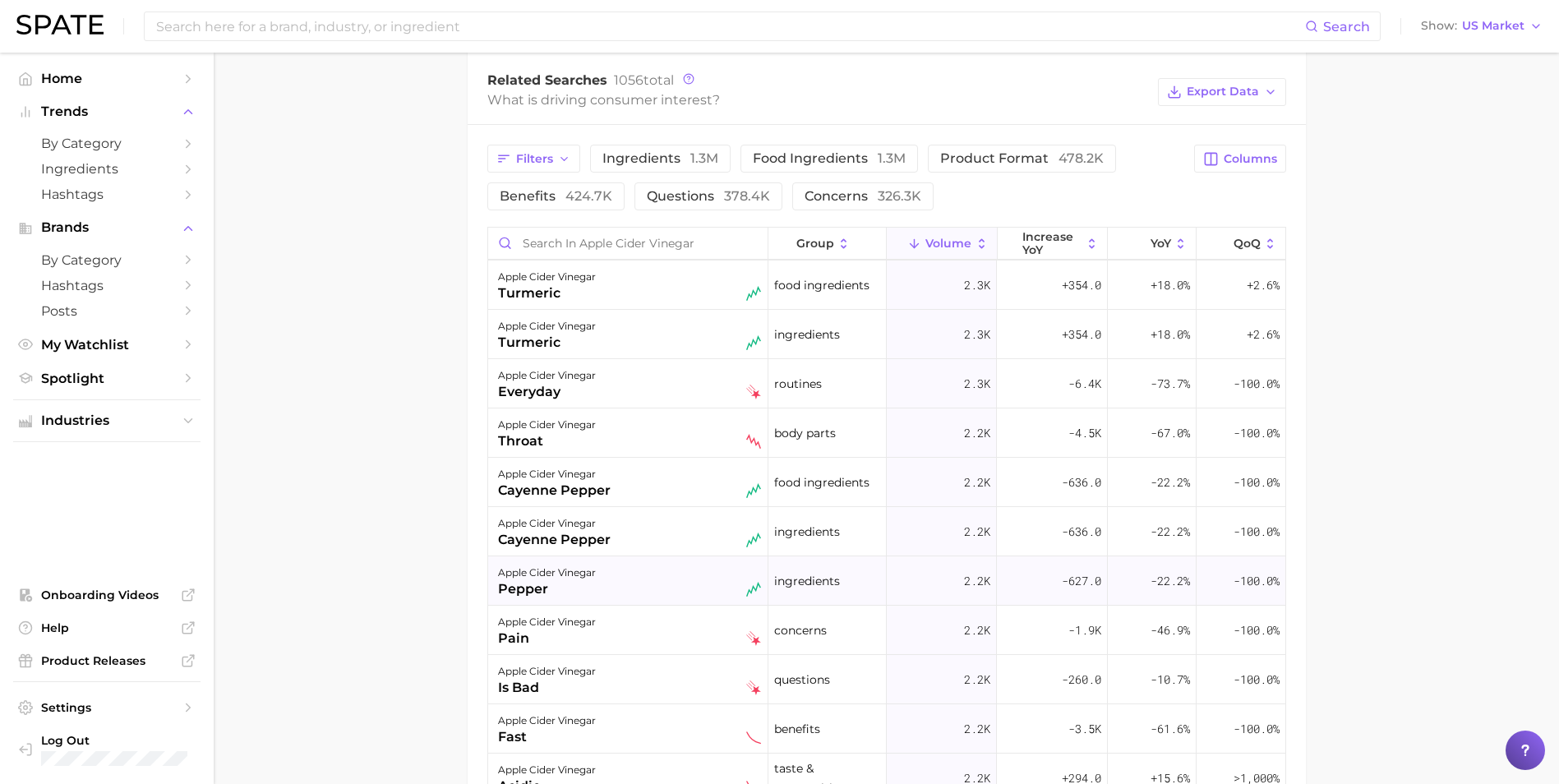
click at [638, 596] on div "apple cider vinegar pepper" at bounding box center [629, 580] width 263 height 36
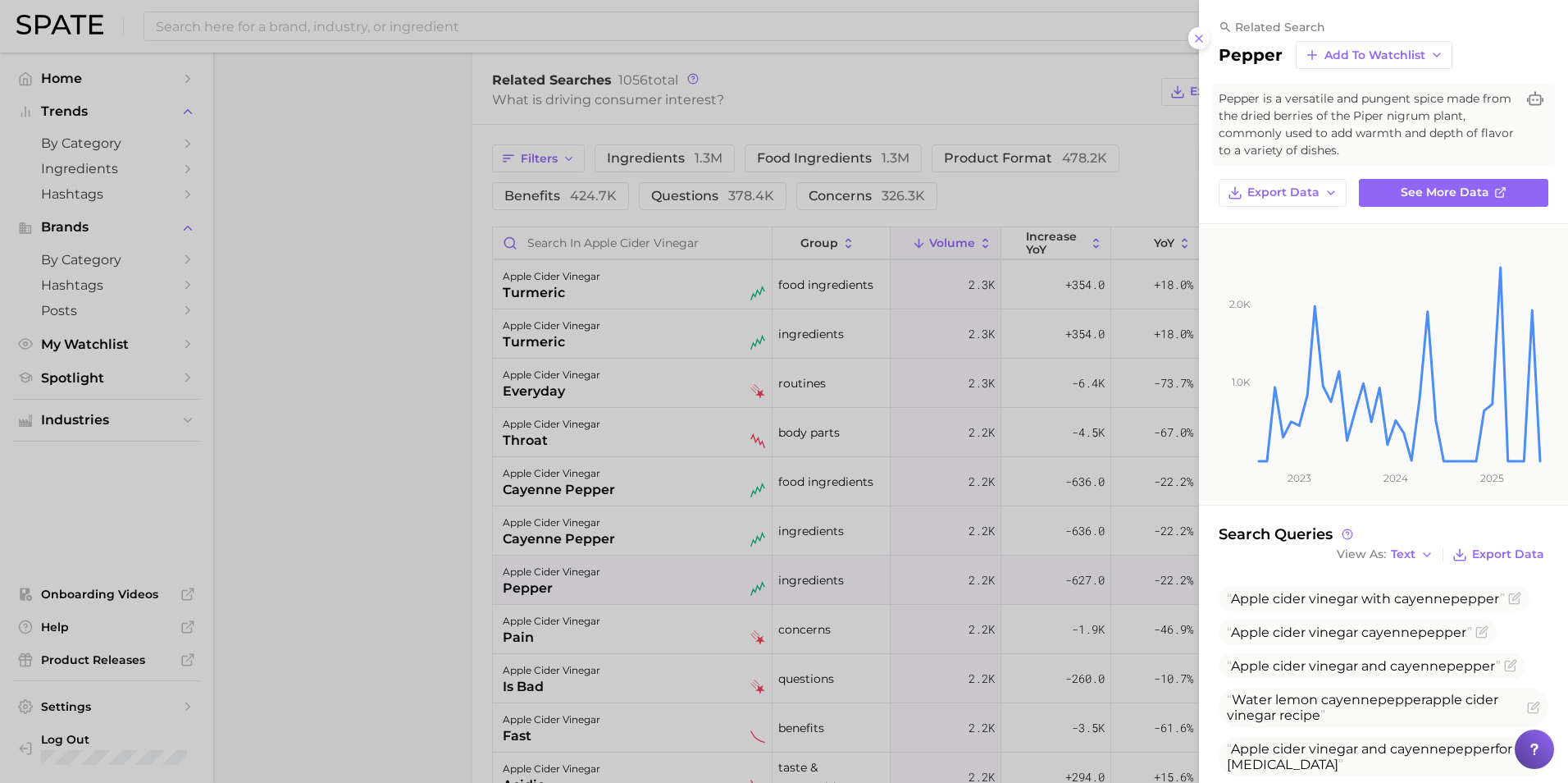
click at [398, 535] on div at bounding box center [784, 391] width 1568 height 783
